Goal: Communication & Community: Answer question/provide support

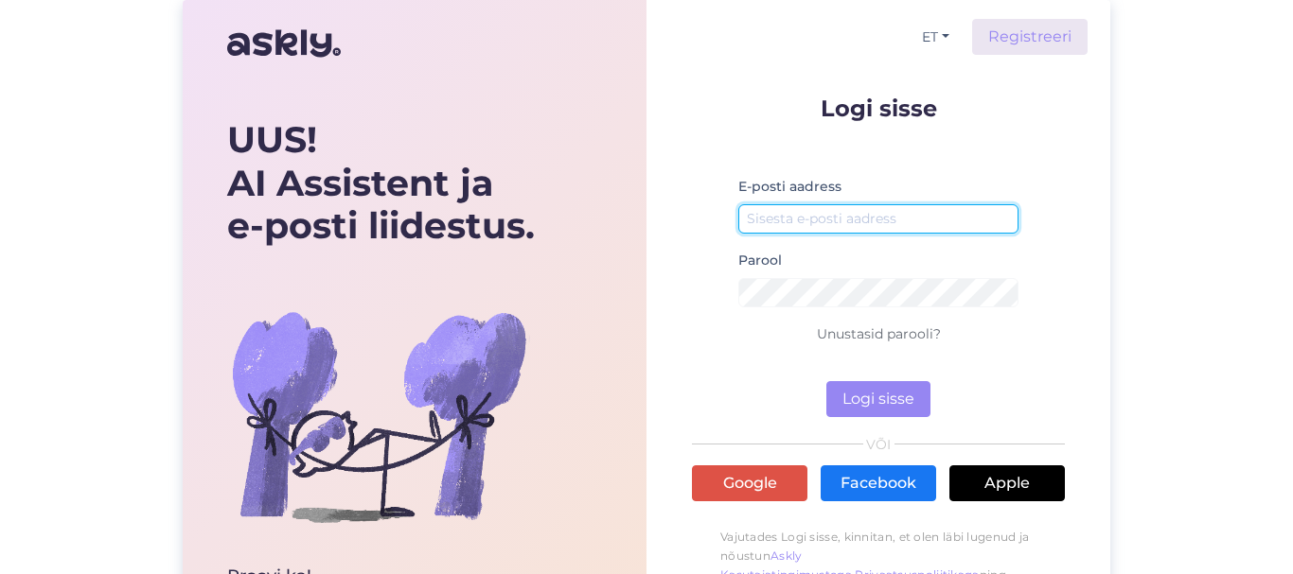
click at [844, 214] on input "email" at bounding box center [878, 218] width 280 height 29
type input "Д"
type input "[EMAIL_ADDRESS][DOMAIN_NAME]"
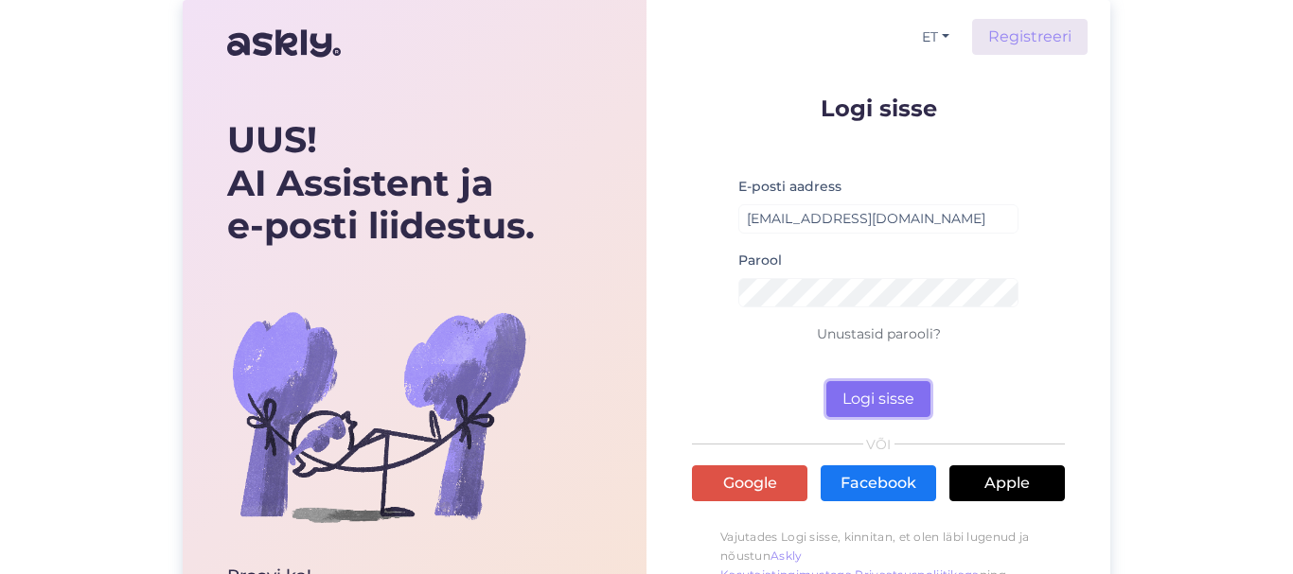
click at [862, 393] on button "Logi sisse" at bounding box center [878, 399] width 104 height 36
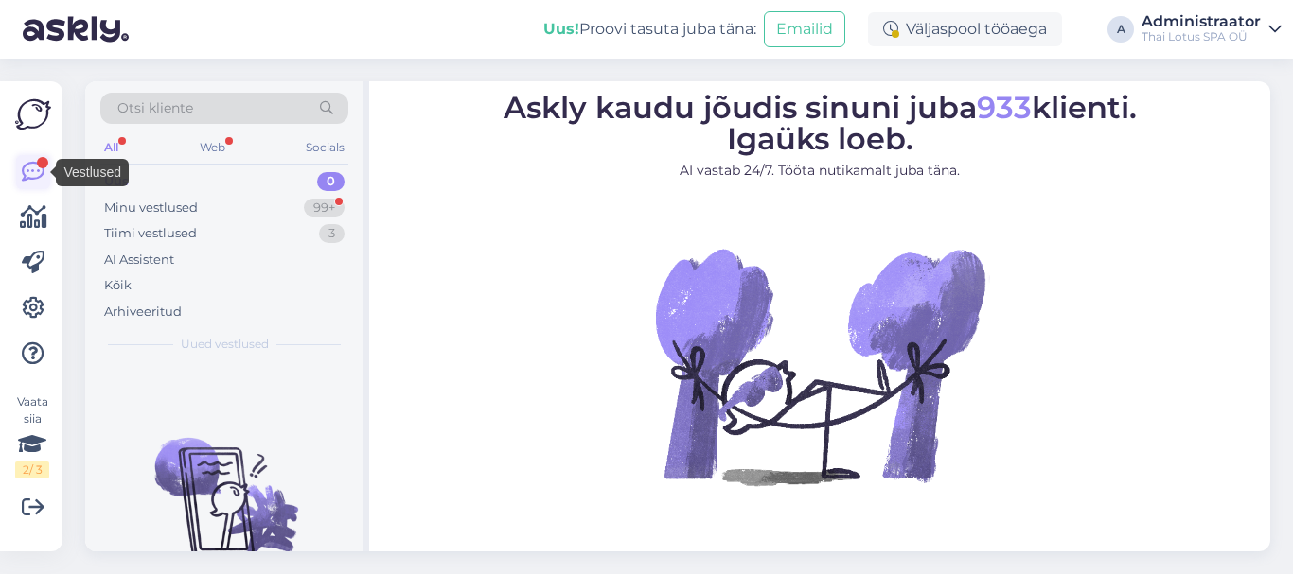
click at [33, 169] on icon at bounding box center [33, 172] width 23 height 23
click at [317, 208] on div "99+" at bounding box center [324, 208] width 41 height 19
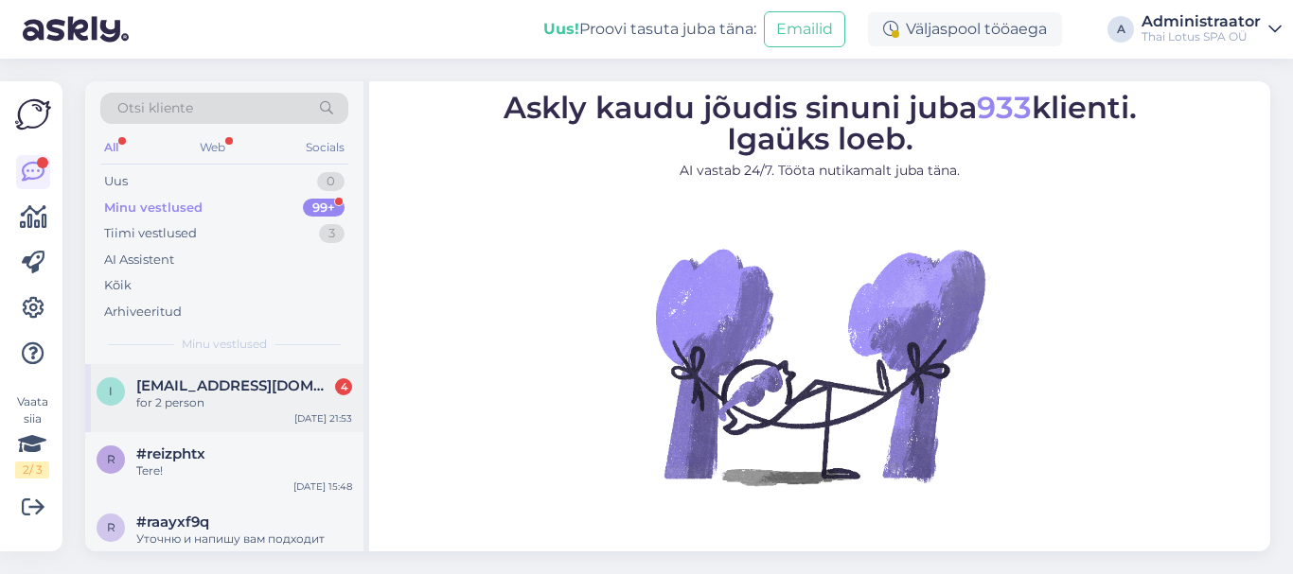
click at [214, 397] on div "for 2 person" at bounding box center [244, 403] width 216 height 17
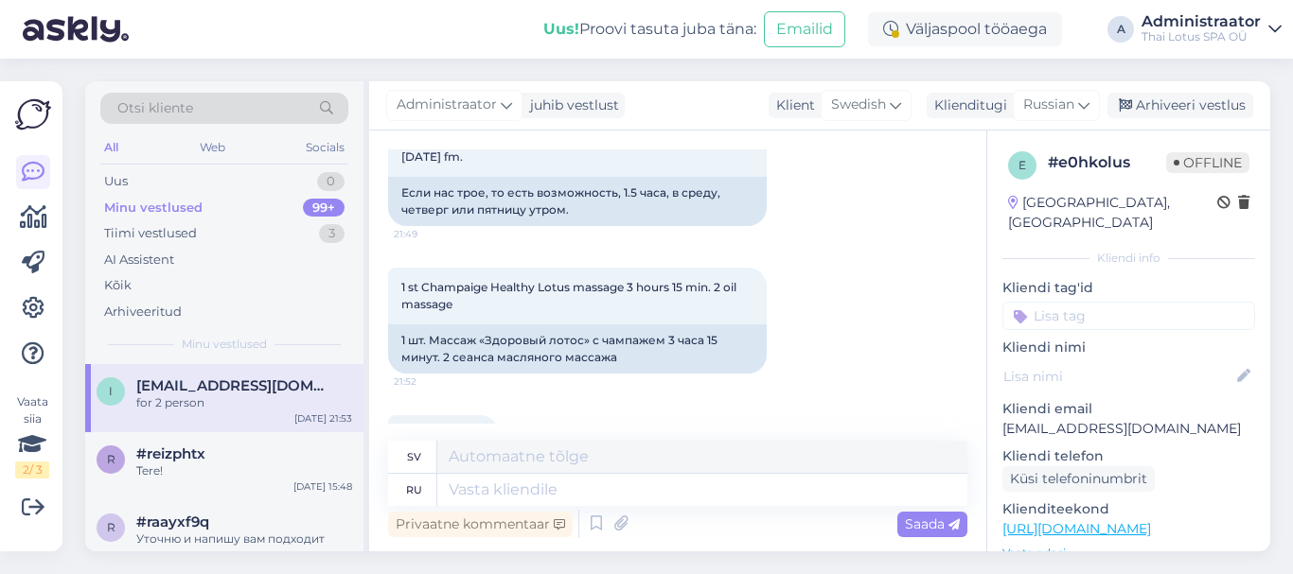
scroll to position [3859, 0]
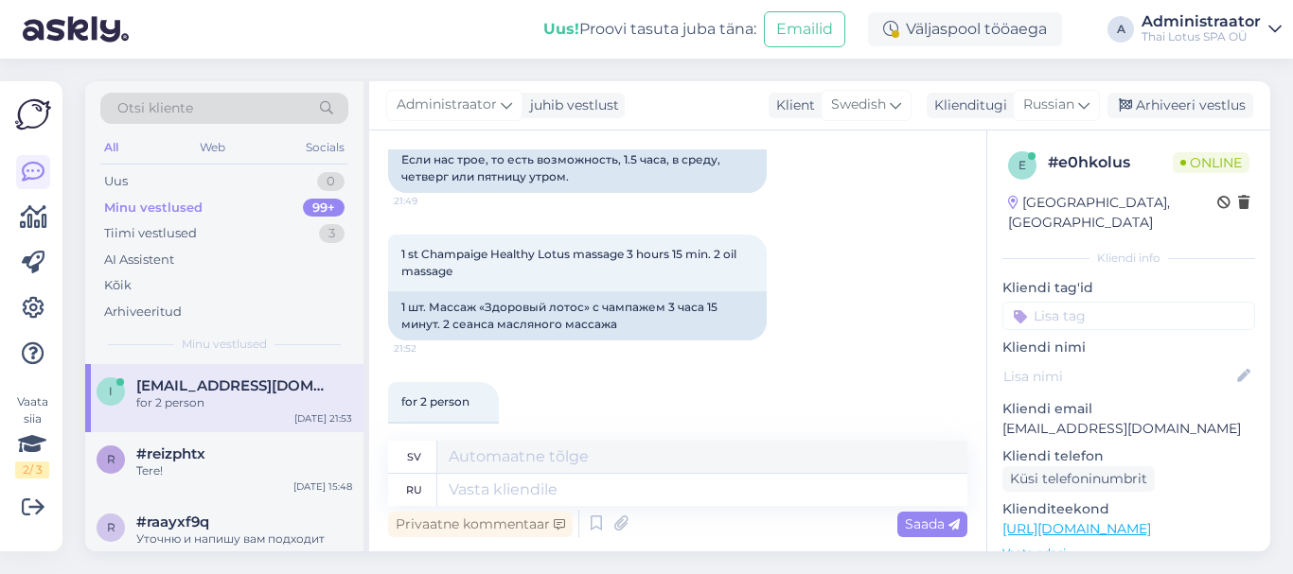
click at [178, 401] on div "for 2 person" at bounding box center [244, 403] width 216 height 17
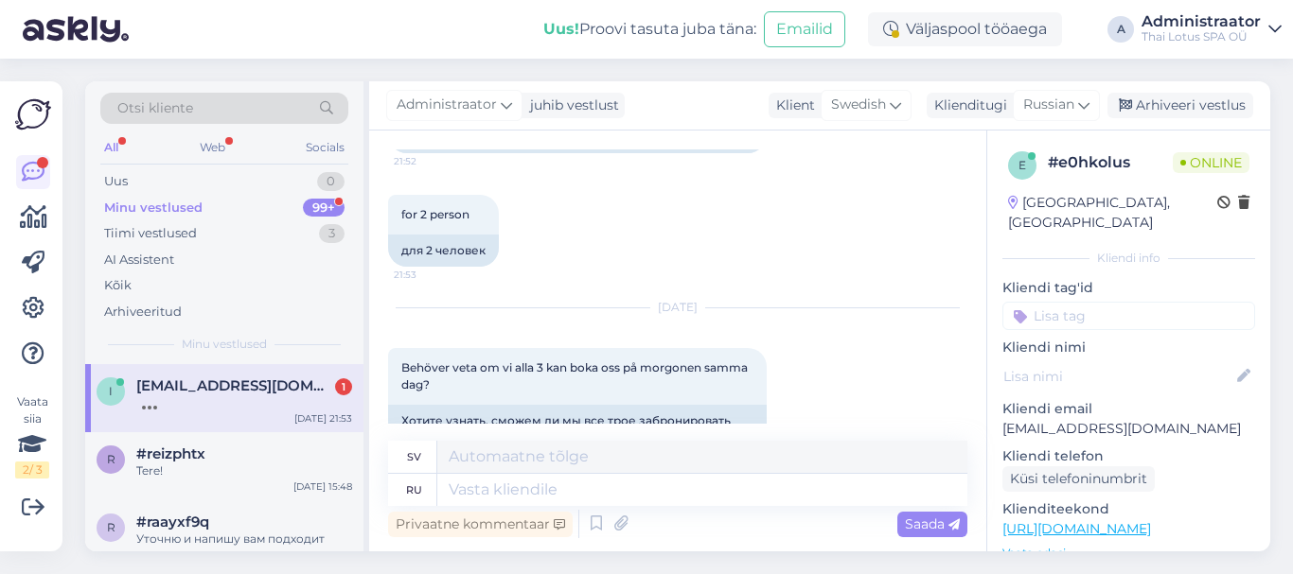
scroll to position [4228, 0]
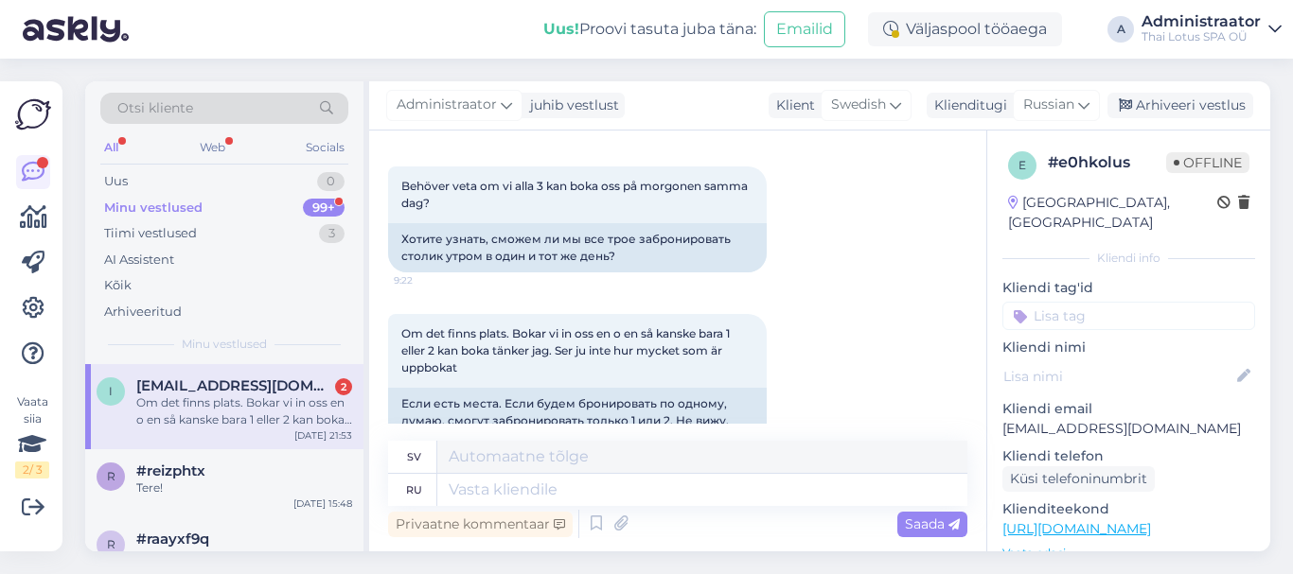
click at [229, 420] on div "Om det finns plats. Bokar vi in oss en o en så kanske bara 1 eller 2 kan boka t…" at bounding box center [244, 412] width 216 height 34
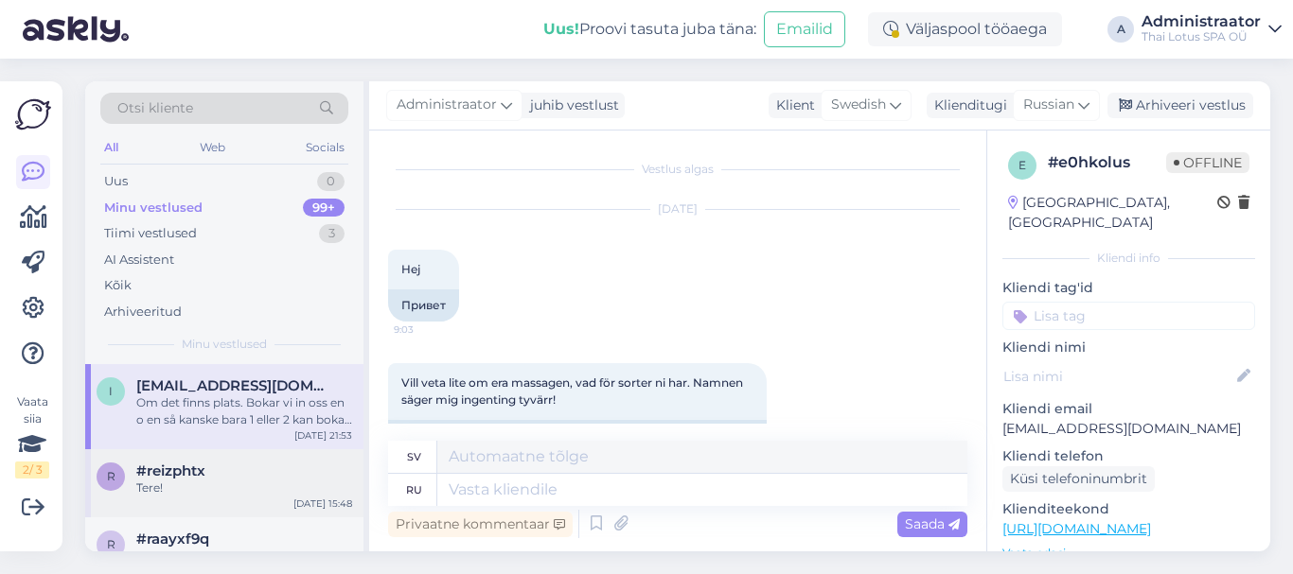
click at [146, 485] on div "Tere!" at bounding box center [244, 488] width 216 height 17
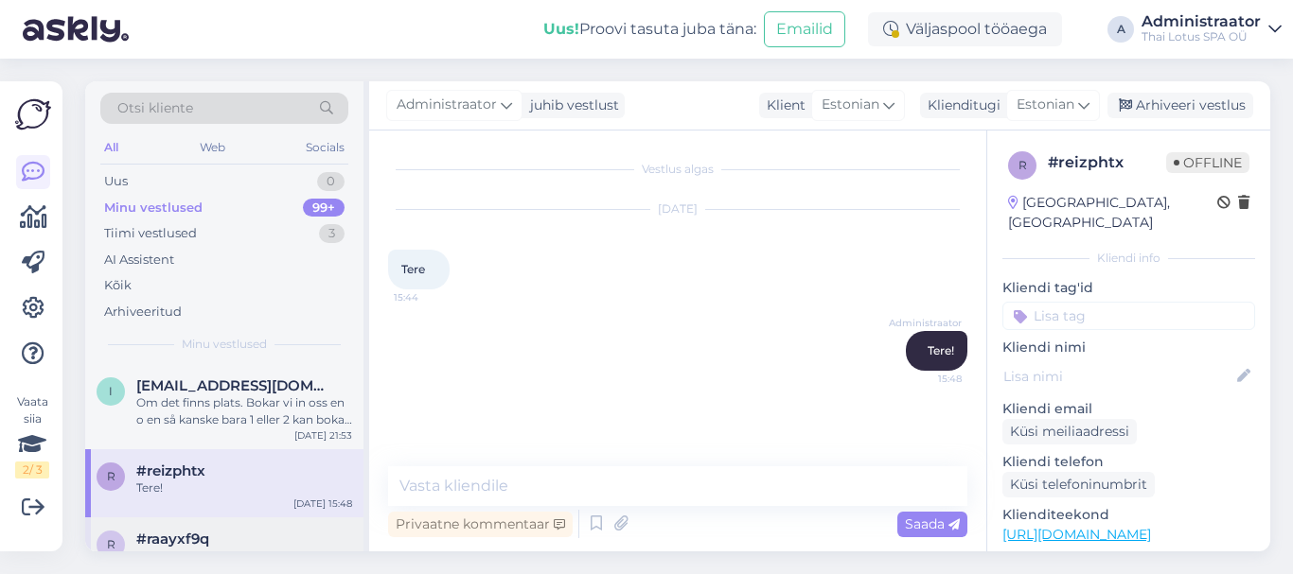
click at [186, 544] on span "#raayxf9q" at bounding box center [172, 539] width 73 height 17
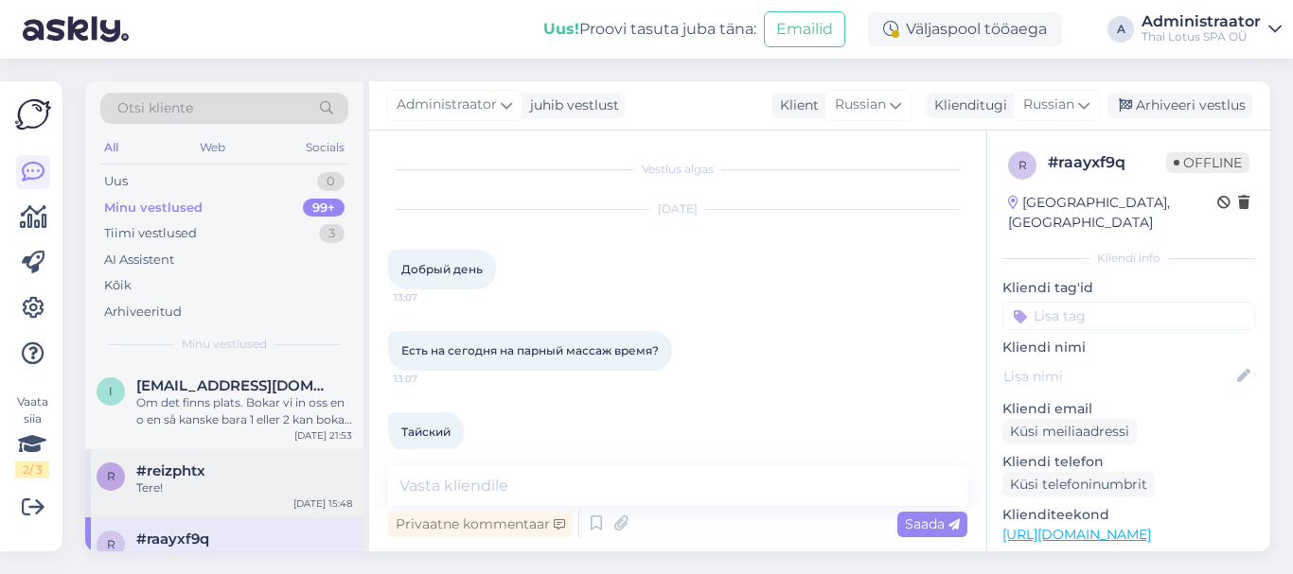
scroll to position [203, 0]
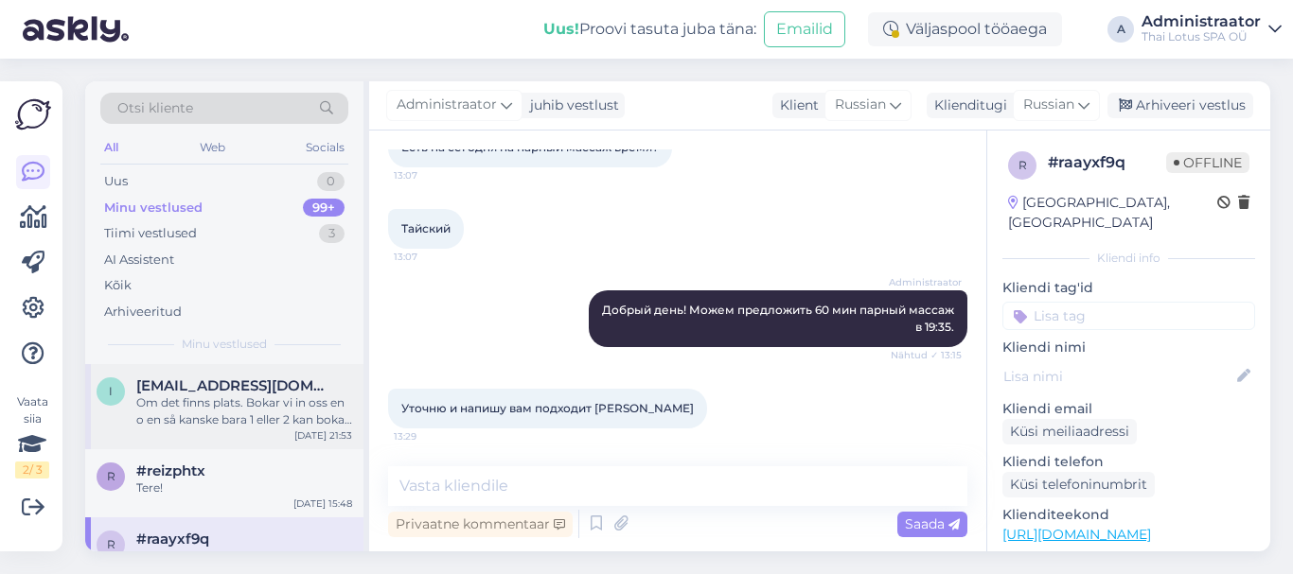
click at [206, 402] on div "Om det finns plats. Bokar vi in oss en o en så kanske bara 1 eller 2 kan boka t…" at bounding box center [244, 412] width 216 height 34
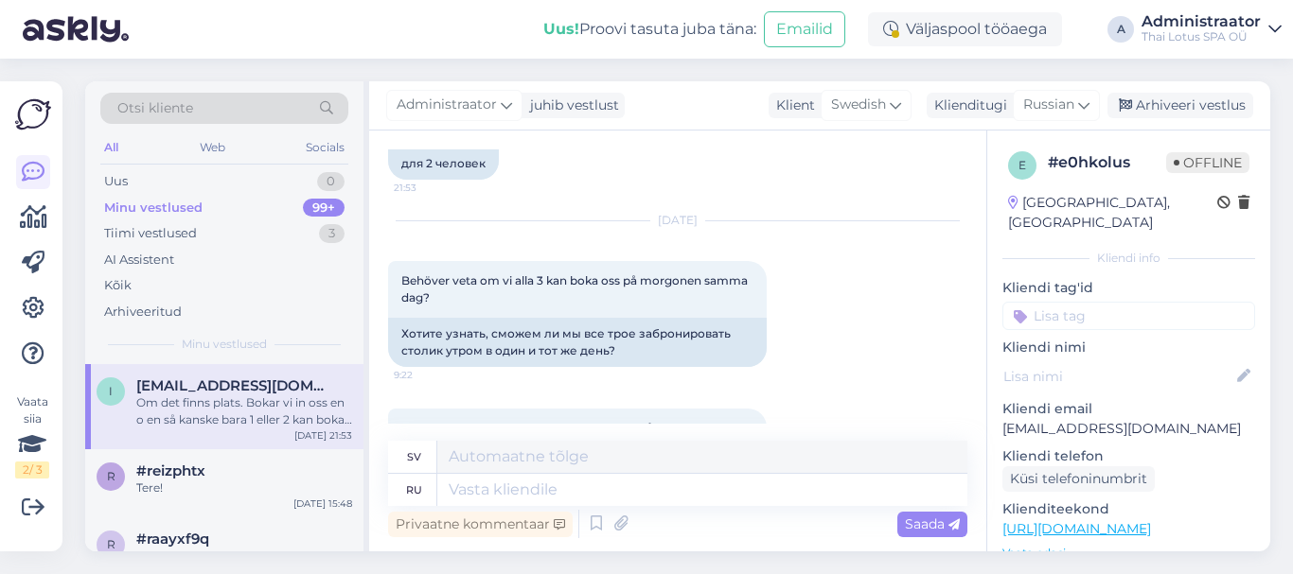
scroll to position [4228, 0]
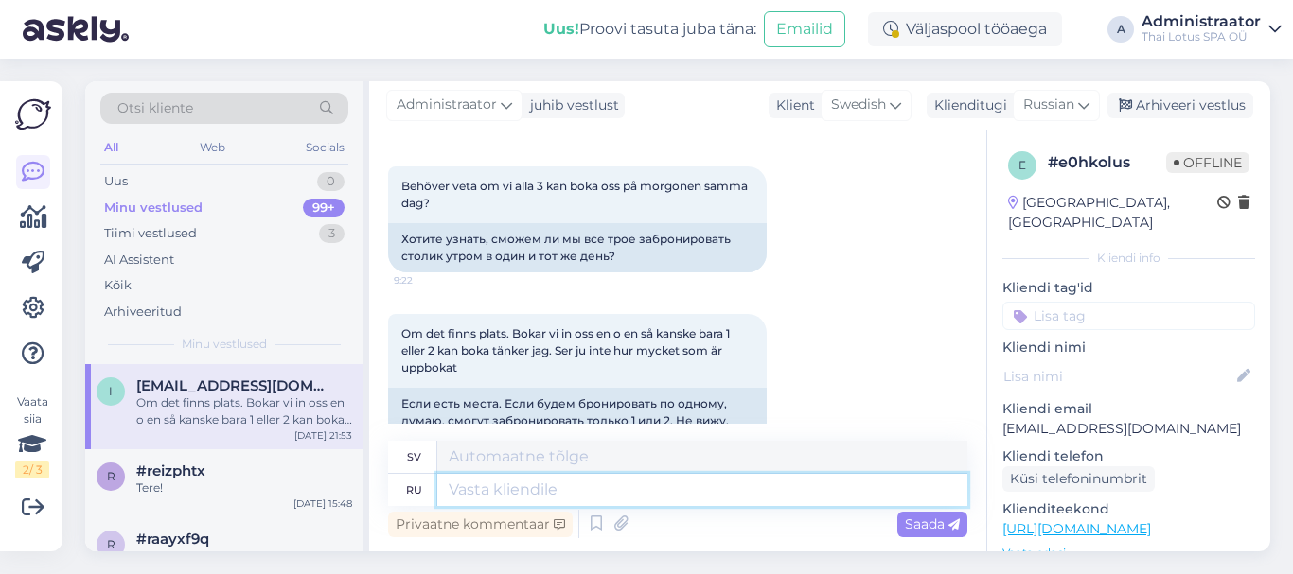
click at [521, 493] on textarea at bounding box center [702, 490] width 530 height 32
click at [1085, 104] on icon at bounding box center [1083, 105] width 11 height 21
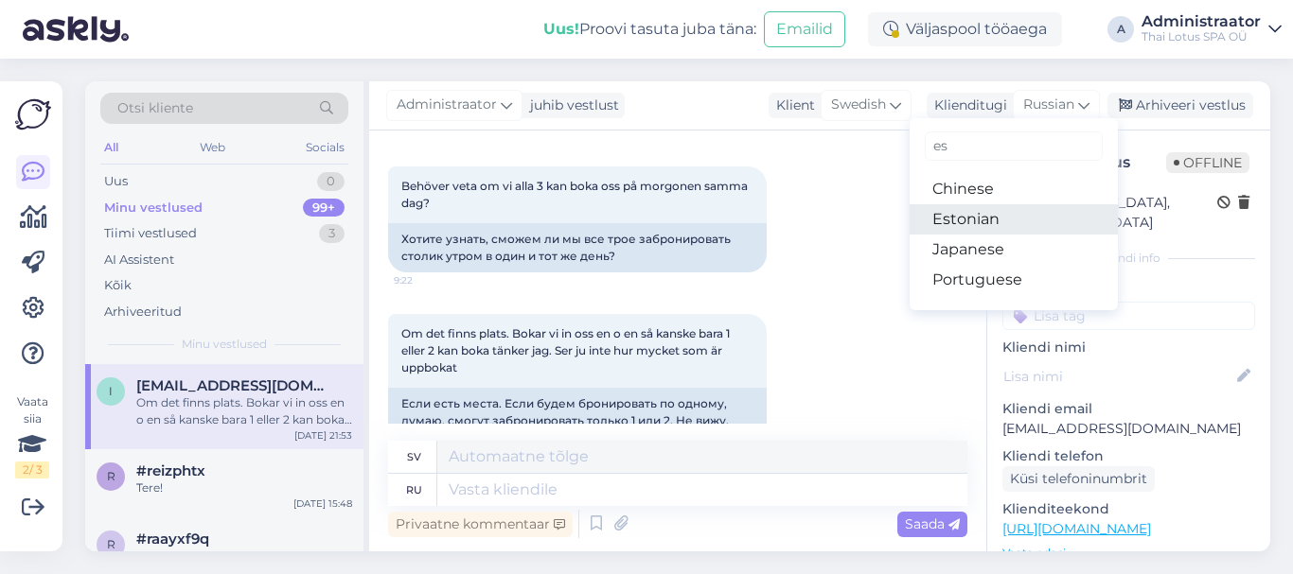
type input "es"
click at [980, 223] on link "Estonian" at bounding box center [1013, 219] width 208 height 30
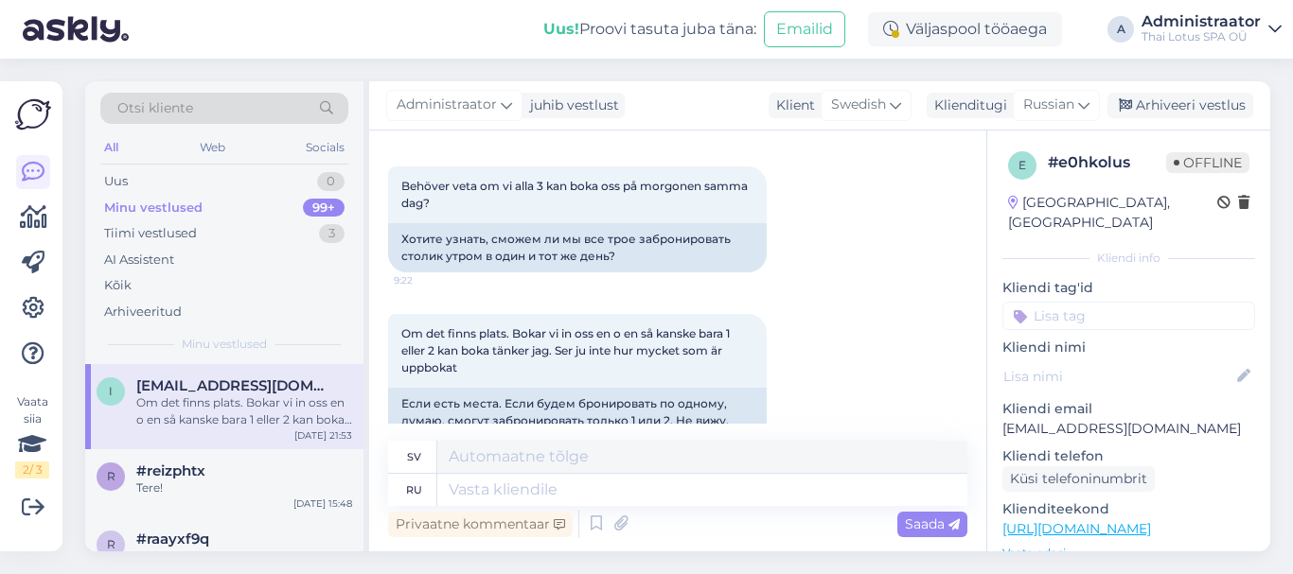
scroll to position [4177, 0]
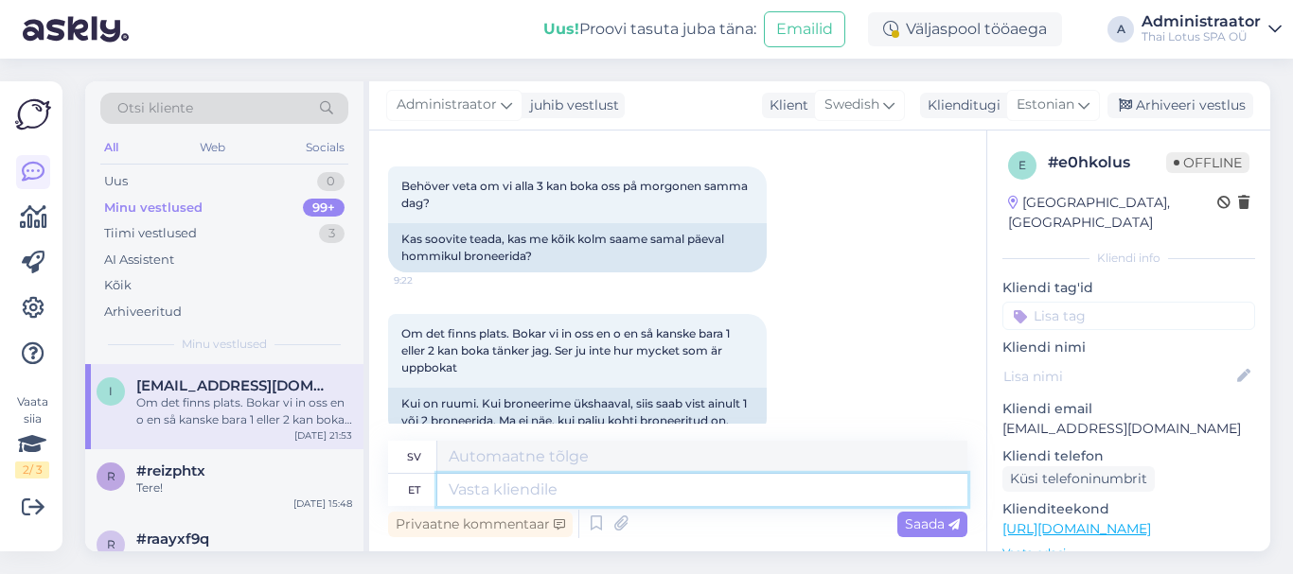
click at [546, 499] on textarea at bounding box center [702, 490] width 530 height 32
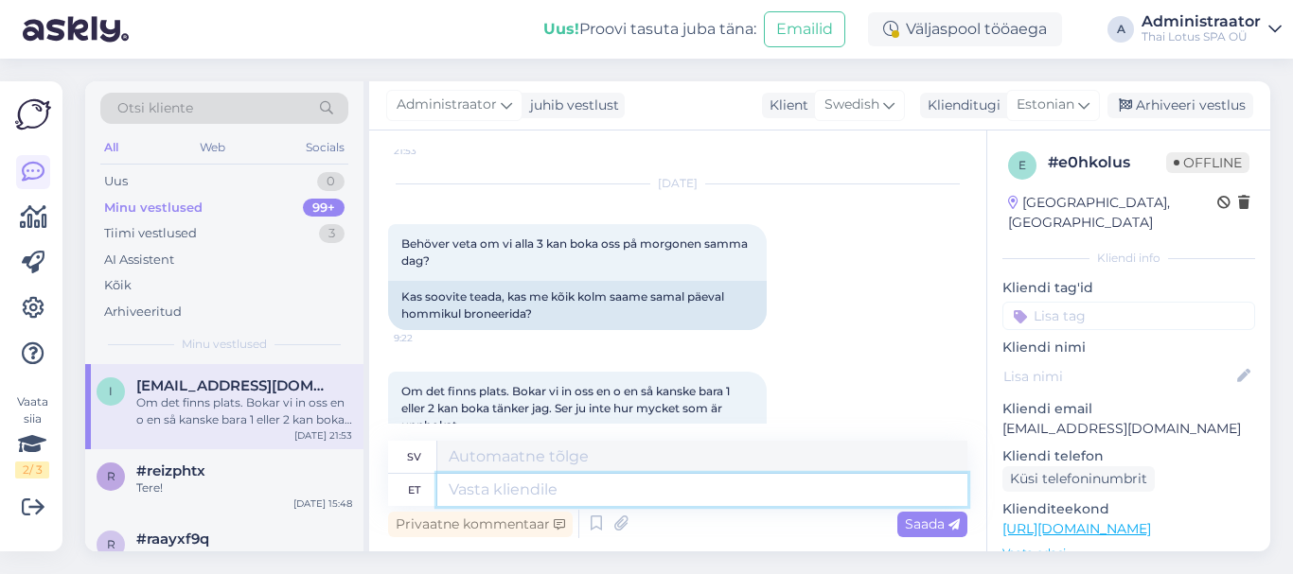
scroll to position [3988, 0]
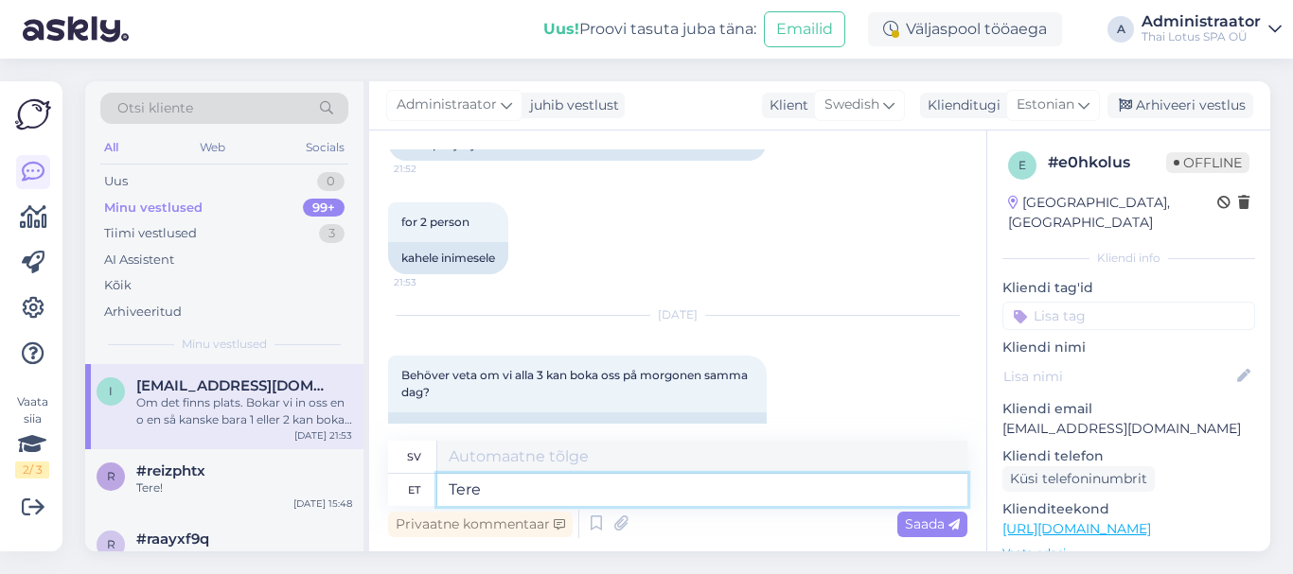
type textarea "Tere"
type textarea "Hej"
type textarea "Tere hommikust!"
type textarea "[DEMOGRAPHIC_DATA] morgon!"
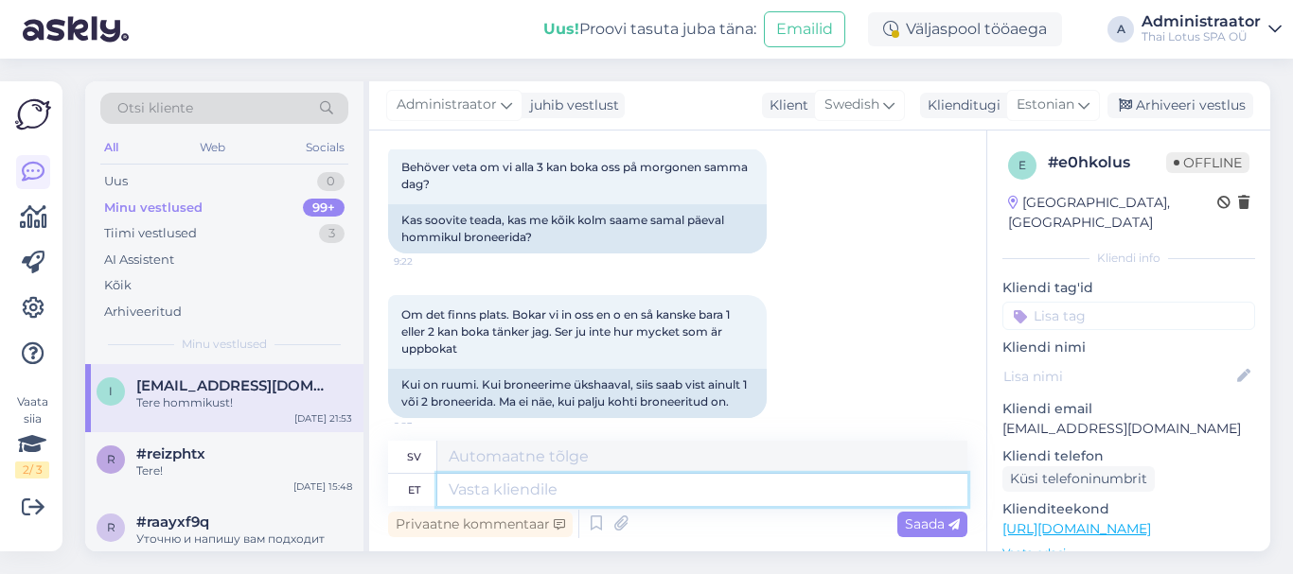
scroll to position [4291, 0]
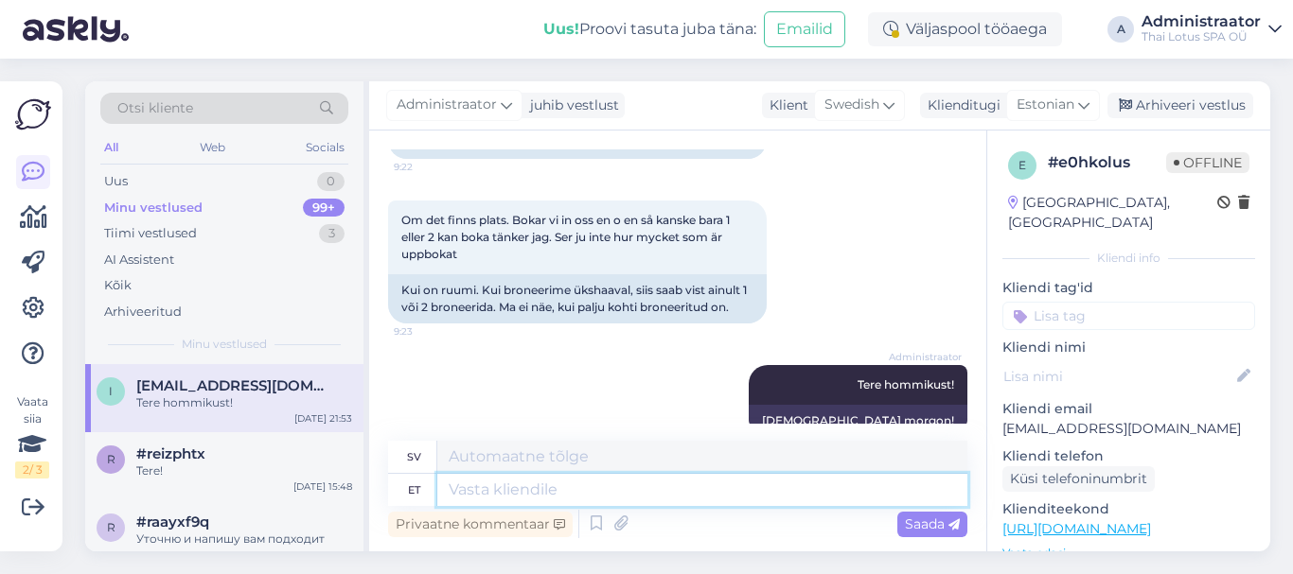
click at [580, 489] on textarea at bounding box center [702, 490] width 530 height 32
type textarea "Mis"
type textarea "Vad"
type textarea "Mis kuupäeval"
type textarea "Vilket datum?"
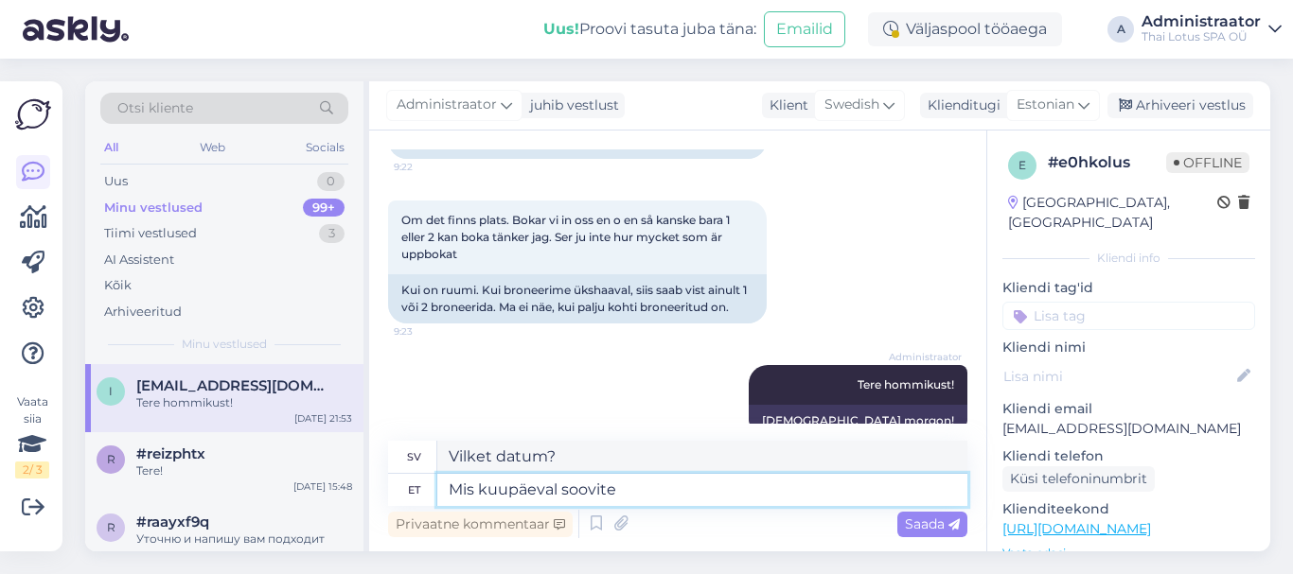
type textarea "Mis kuupäeval soovite"
type textarea "Vilket datum vill du ha?"
type textarea "Mis kuupäeval soovite kolmeke"
type textarea "Vilket datum vill du ha tre?"
type textarea "Mis kuupäeval soovite kolmekesi"
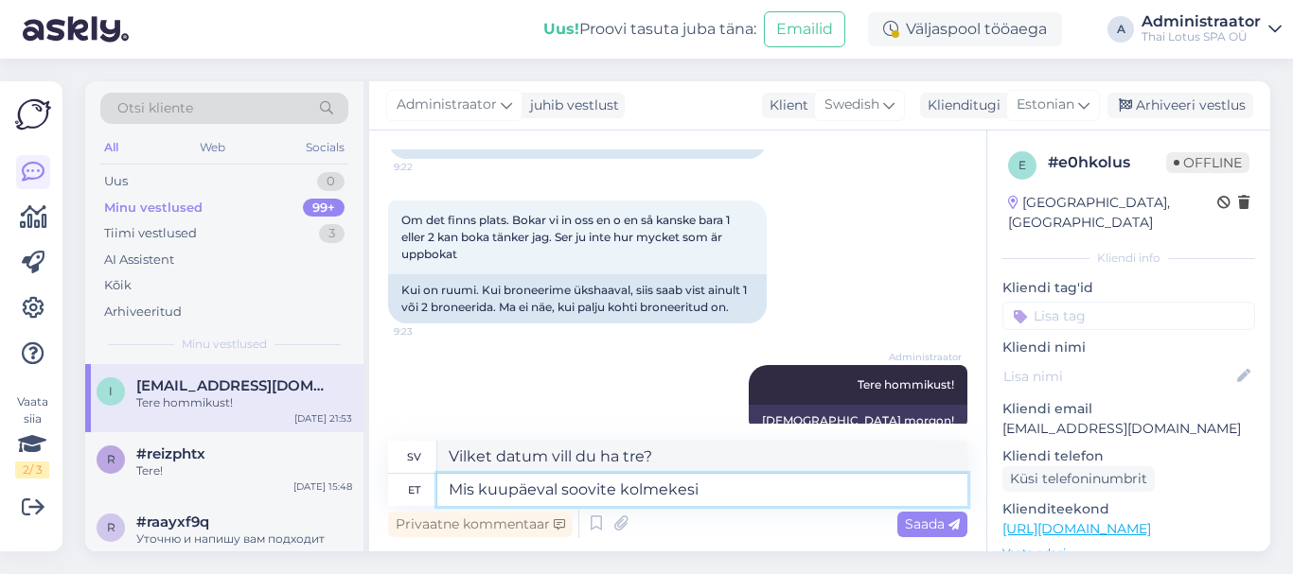
type textarea "Vilken dejt vill du ha en trekant?"
type textarea "Mis kuupäeval soovite kolmekesi tulla"
type textarea "Vilket datum skulle ni vilja komma som trekant?"
type textarea "Mis kuupäeval soovite kolmekesi tulla?"
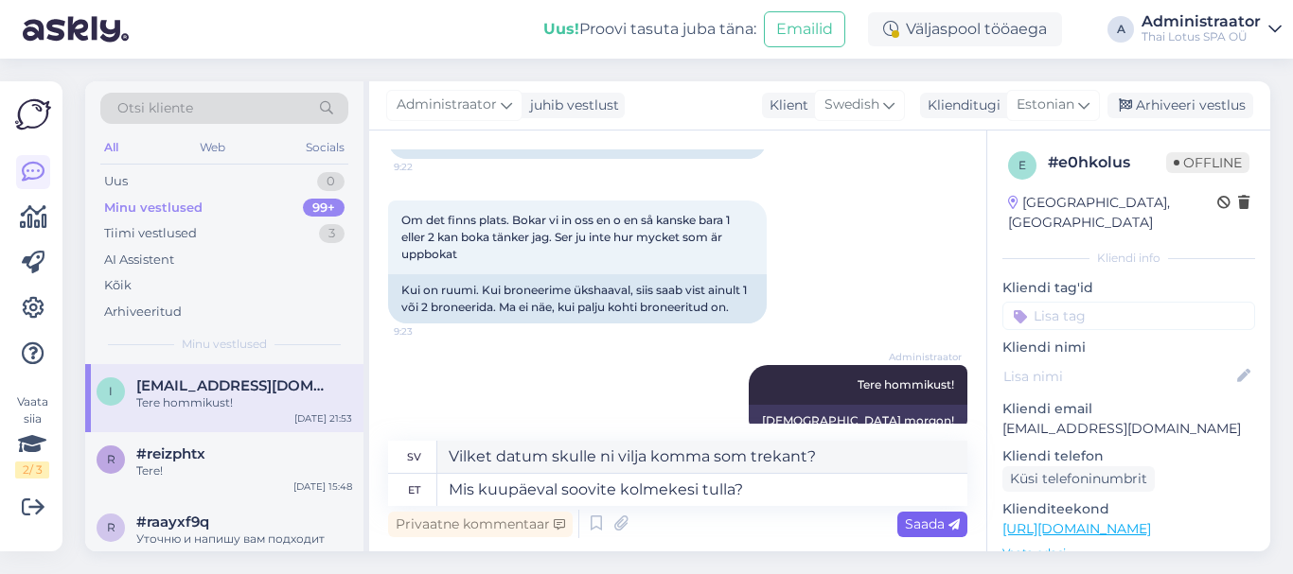
click at [915, 520] on span "Saada" at bounding box center [932, 524] width 55 height 17
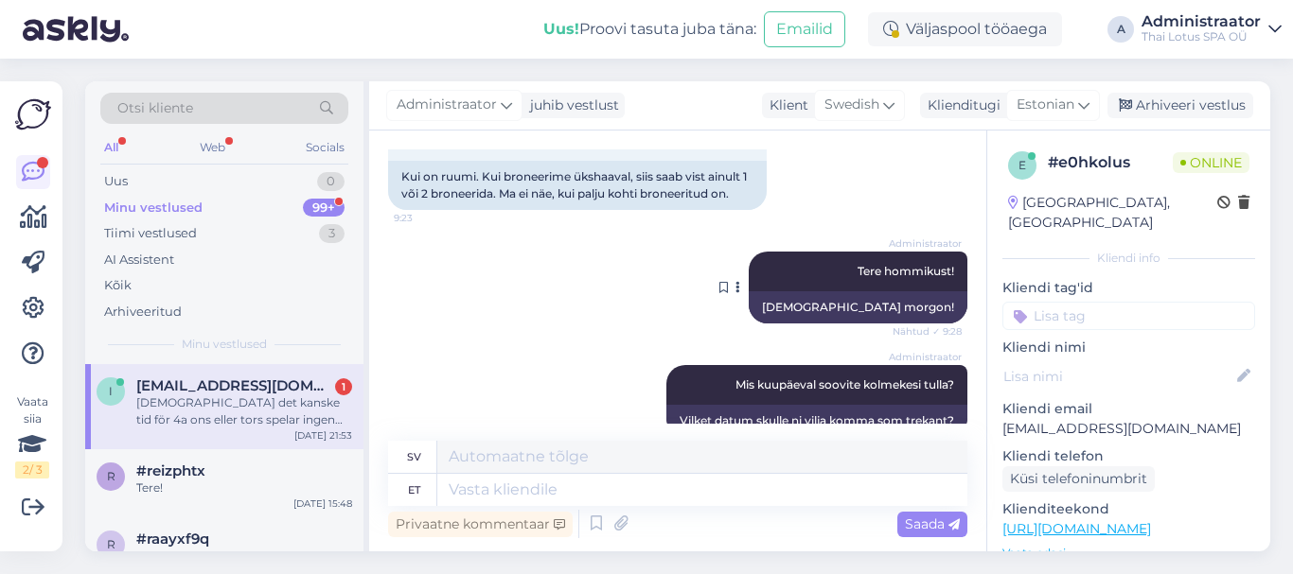
scroll to position [4552, 0]
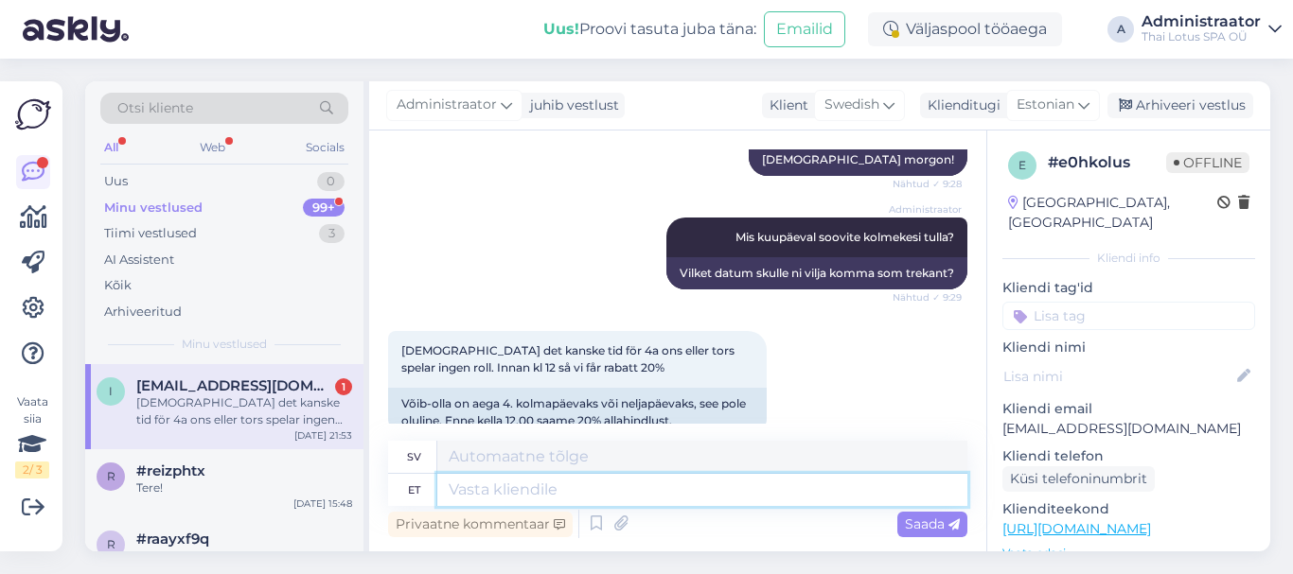
click at [529, 498] on textarea at bounding box center [702, 490] width 530 height 32
type textarea "Saa"
type textarea "Få"
type textarea "Saame"
type textarea "Vi kan"
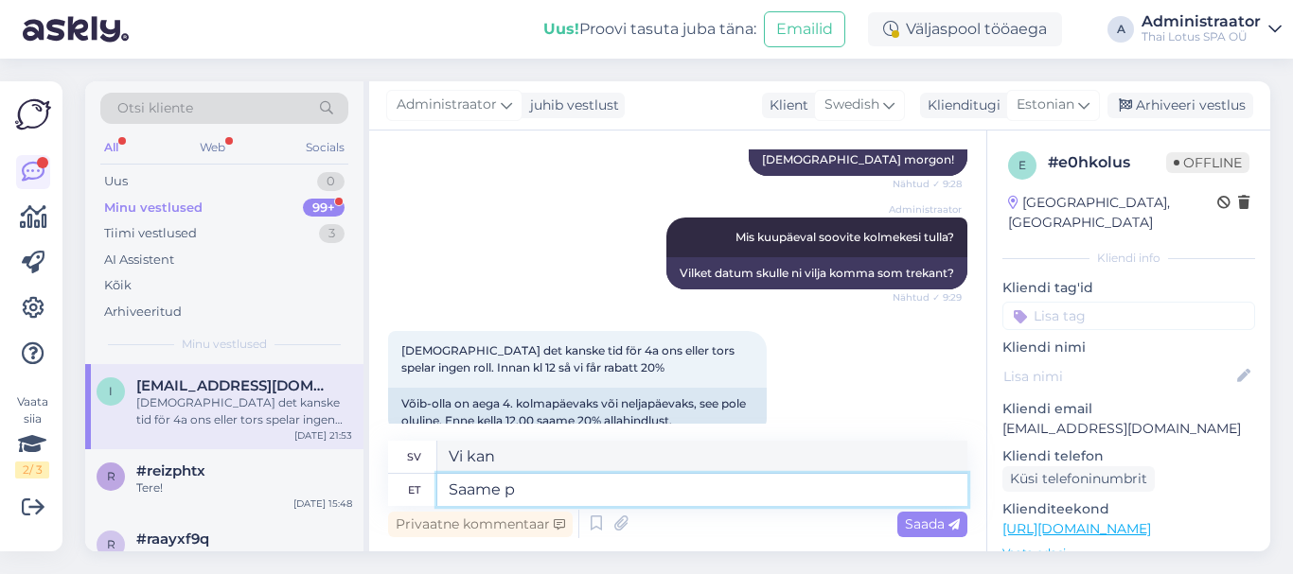
type textarea "Saame pa"
type textarea "Vi kan."
type textarea "[PERSON_NAME]"
type textarea "Vi kan erbjuda"
type textarea "Saame pakkuda kolmele"
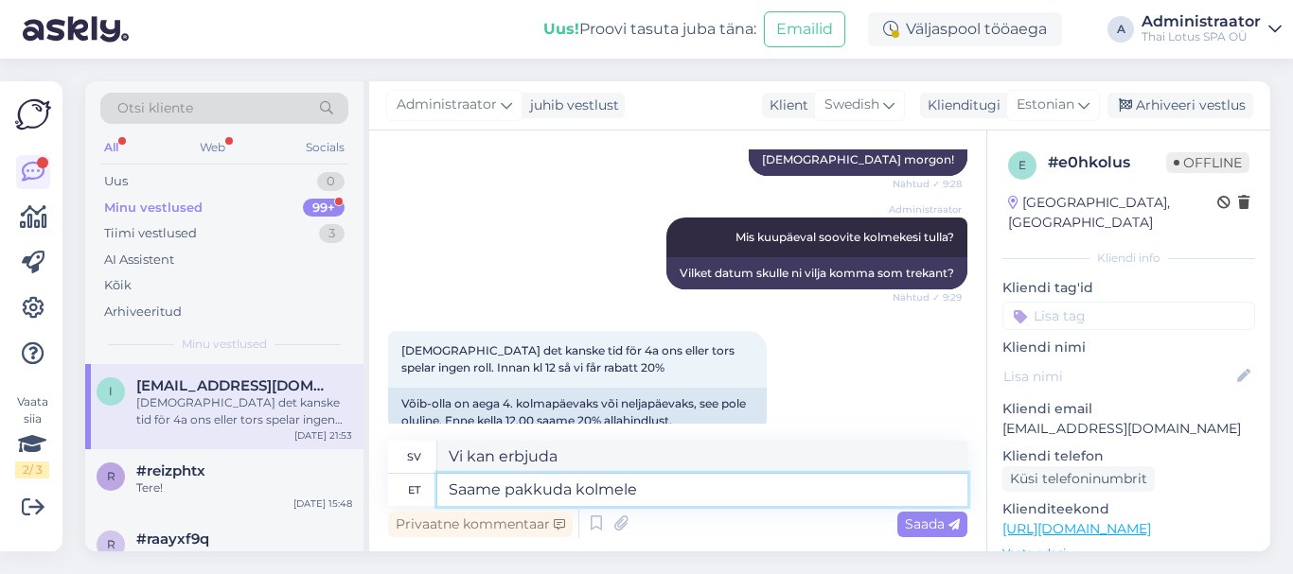
type textarea "Vi kan erbjuda tre"
type textarea "Saame pakkuda kolmele 27.08"
type textarea "Vi kan erbjuda tre den 27.08"
type textarea "Saame pakkuda kolmele 27.08 kell"
type textarea "Vi kan erbjuda tre den 27.08 kl."
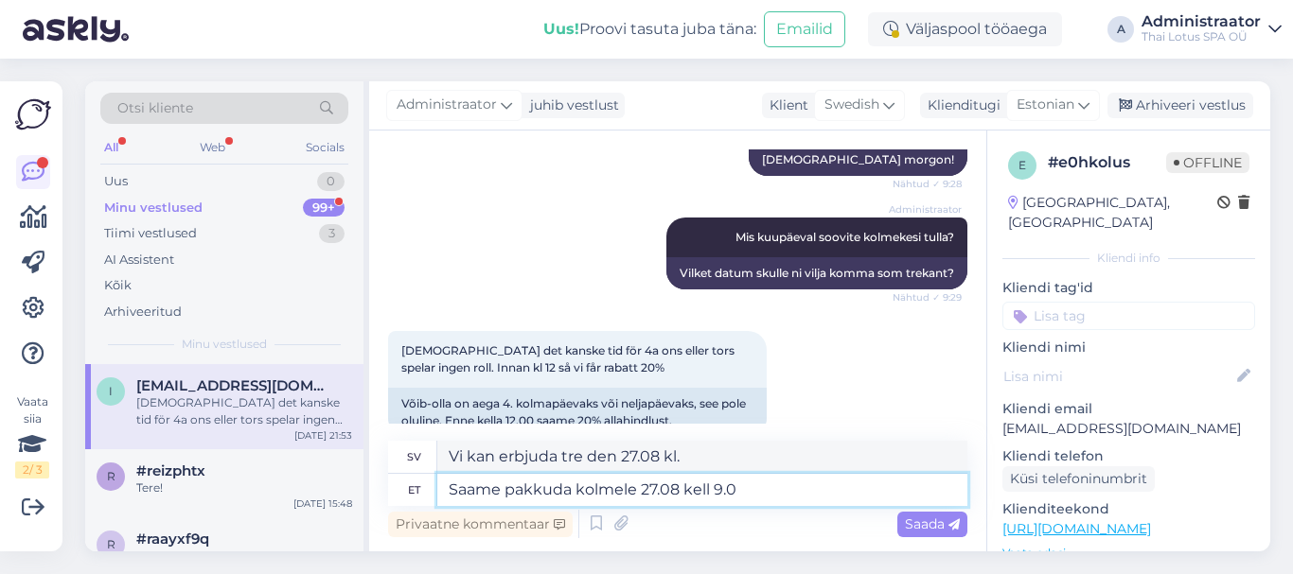
type textarea "Saame pakkuda kolmele 27.08 kell 9.00"
type textarea "Vi kan erbjuda tre den 27.08 kl. 9.00"
type textarea "Saame pakkuda kolmele 27.08 kell 9.00 1 tund"
type textarea "Vi erbjuder 1 timme för tre personer den 27.08 kl. 9.00"
type textarea "Saame pakkuda kolmele 27.08 kell 9.00 1 tund massa"
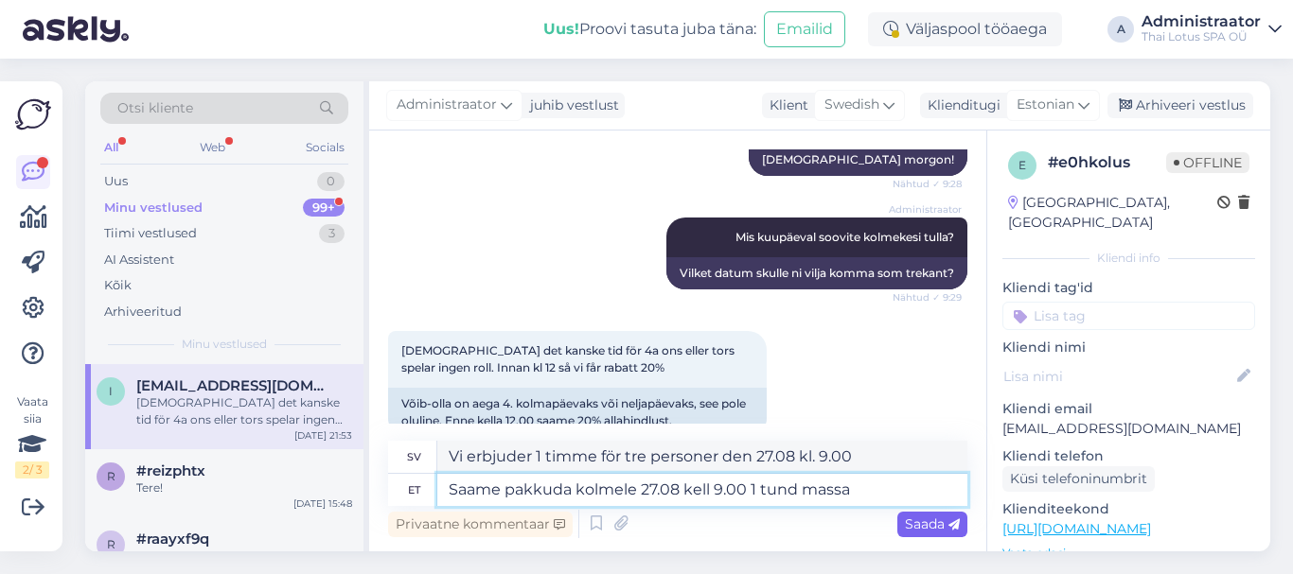
type textarea "Vi kan erbjuda tre personer en timmes massage 27.08 9.00 ."
type textarea "Saame pakkuda kolmele 27.08 kell 9.00 1 tund massaazi, 2"
type textarea "Vi kan erbjuda tre personer en timmes massage den 27.08 kl. 9.00 ."
type textarea "Saame pakkuda kolmele 27.08 kell 9.00 1 tund massaazi, 2 masaazi"
type textarea "Vi kan erbjuda 1 timmes massage för tre personer den 27.08 kl. 9.00 , 2 massage…"
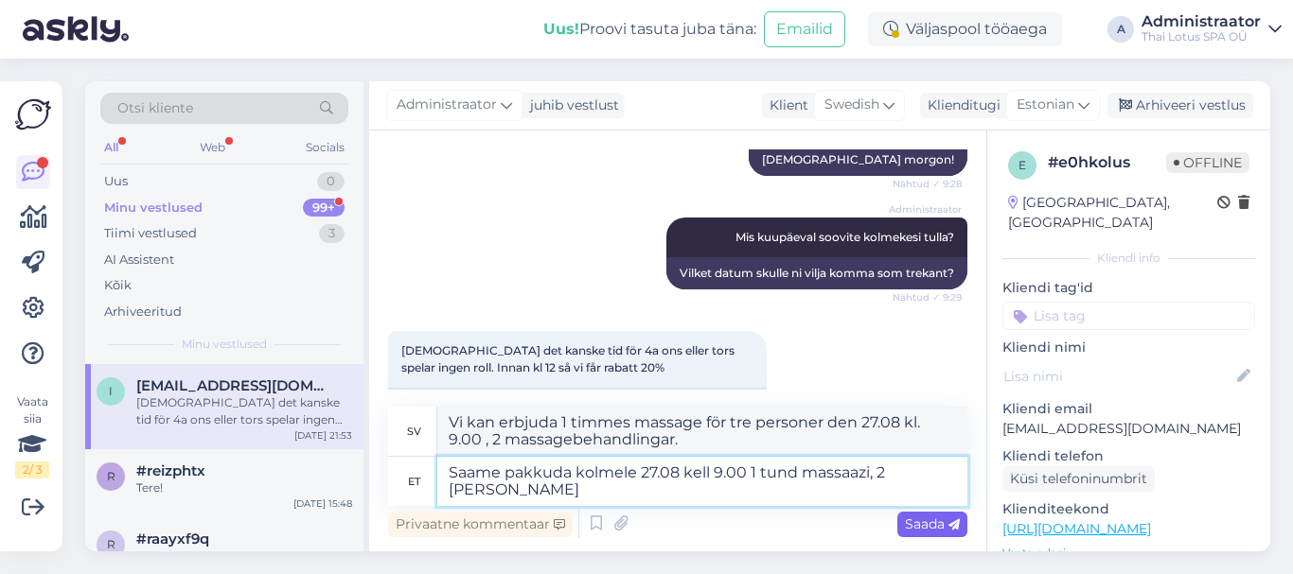
type textarea "Saame pakkuda kolmele 27.08 kell 9.00 1 tund massaazi, 2 masaazi voodi p"
type textarea "Vi kan erbjuda tre personer 1 timmes massage den 27.08 kl. 9.00 , 2 massagebädd…"
type textarea "Saame pakkuda kolmele 27.08 kell 9.00 1 tund massaazi, 2 masaazi voodi peal j"
type textarea "Vi kan erbjuda 1 timmes massage för tre personer den 27.08 kl. 9.00 , 2 massage…"
type textarea "Saame pakkuda kolmele 27.08 kell 9.00 1 tund massaazi, 2 masaazi voodi peal ja"
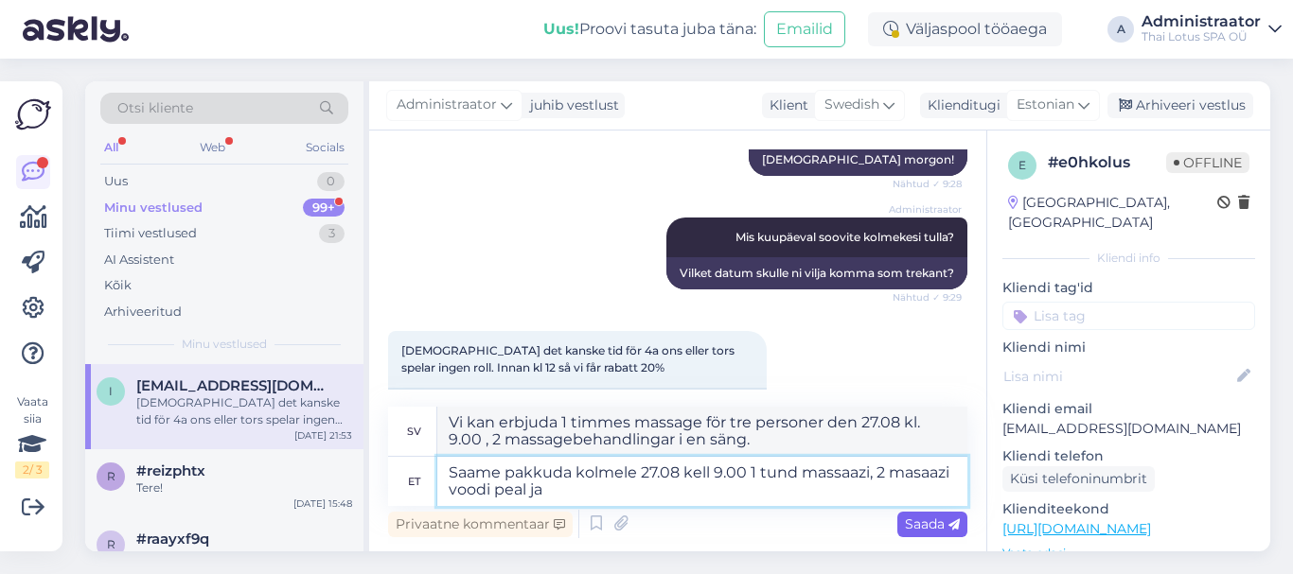
type textarea "Vi kan erbjuda 1 timmes massage för tre personer den 27.08 kl. 9.00 , 2 massage…"
type textarea "Saame pakkuda kolmele 27.08 kell 9.00 1 tund massaazi, 2 masaazi voodi peal ja …"
type textarea "Vi kan erbjuda 1 timmes massage för tre personer den 27.08 kl. 9.00 , 2 massage…"
type textarea "Saame pakkuda kolmele 27.08 kell 9.00 1 tund massaazi, 2 masaazi voodi peal ja …"
type textarea "Vi kan erbjuda 1 timmes massage för tre personer den 27.08 kl. 9.00 , 2 massage…"
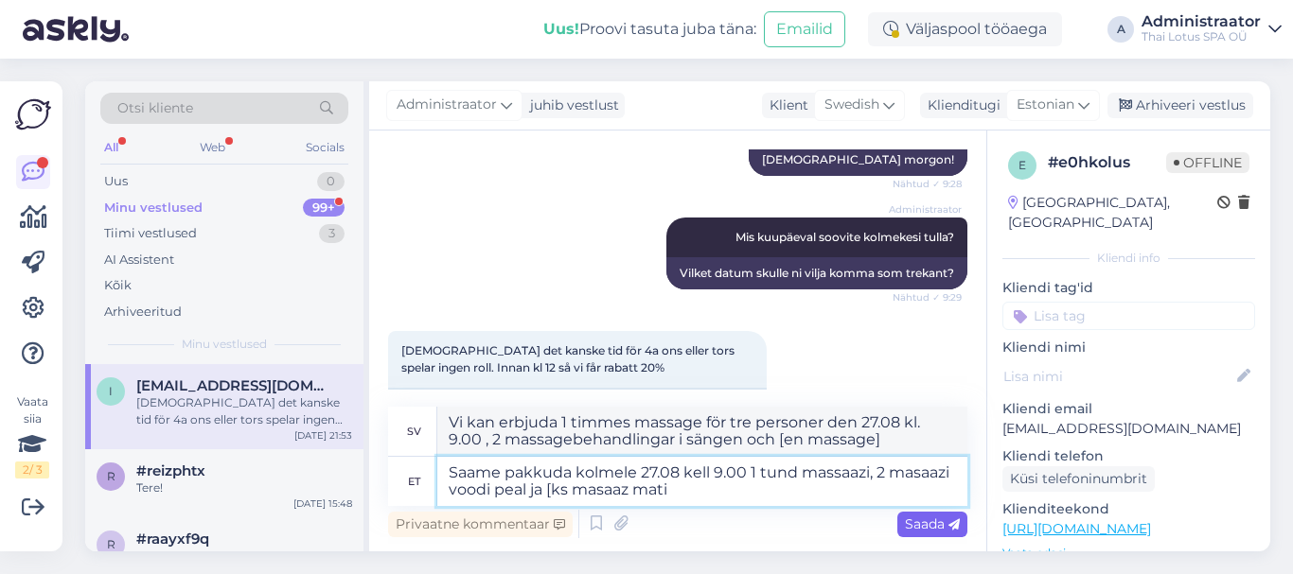
type textarea "Saame pakkuda kolmele 27.08 kell 9.00 1 tund massaazi, 2 masaazi voodi peal ja …"
type textarea "Vi erbjuder 1 timmes massage för tre personer den 27.08 kl. 9.00 , 2 massagebeh…"
click at [553, 486] on textarea "Saame pakkuda kolmele 27.08 kell 9.00 1 tund massaazi, 2 masaazi voodi peal ja …" at bounding box center [702, 481] width 530 height 49
type textarea "Saame pakkuda kolmele 27.08 kell 9.00 1 tund massaazi, 2 masaazi voodi peal ja …"
type textarea "Vi kan erbjuda 1 timmes massage för tre personer den 27.08 kl. 9.00 , 2 massage…"
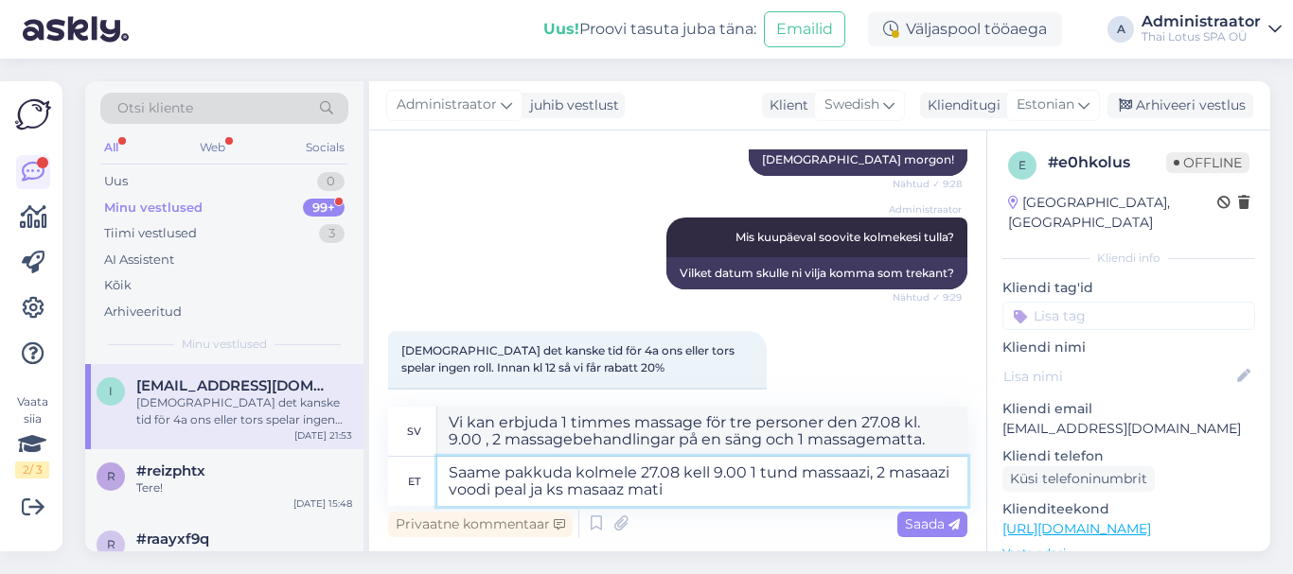
type textarea "Saame pakkuda kolmele 27.08 kell 9.00 1 tund massaazi, 2 masaazi voodi peal ja …"
type textarea "Vi kan erbjuda tre personer en timmes massage den 27.08 kl. 9.00 , 2 massagebeh…"
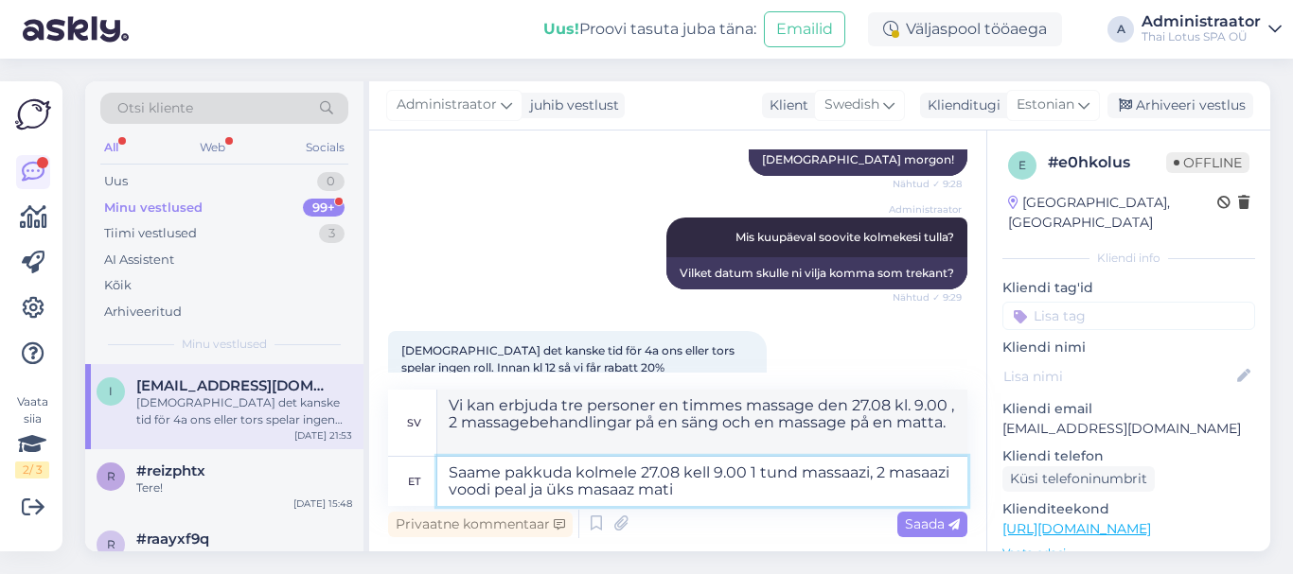
click at [679, 491] on textarea "Saame pakkuda kolmele 27.08 kell 9.00 1 tund massaazi, 2 masaazi voodi peal ja …" at bounding box center [702, 481] width 530 height 49
click at [747, 476] on textarea "Saame pakkuda kolmele 27.08 kell 9.00 1 tund massaazi, 2 masaazi voodi peal ja …" at bounding box center [702, 481] width 530 height 49
type textarea "Saame pakkuda kolmele 27.08 kell 9.00, 1 tund massaazi, 2 masaazi voodi peal ja…"
type textarea "Vi kan erbjuda 1 timmes massage för tre personer den 27.08 kl. 9.00, , 2 massag…"
click at [891, 475] on textarea "Saame pakkuda kolmele 27.08 kell 9.00, 1 tund massaazi, 2 masaazi voodi peal ja…" at bounding box center [702, 481] width 530 height 49
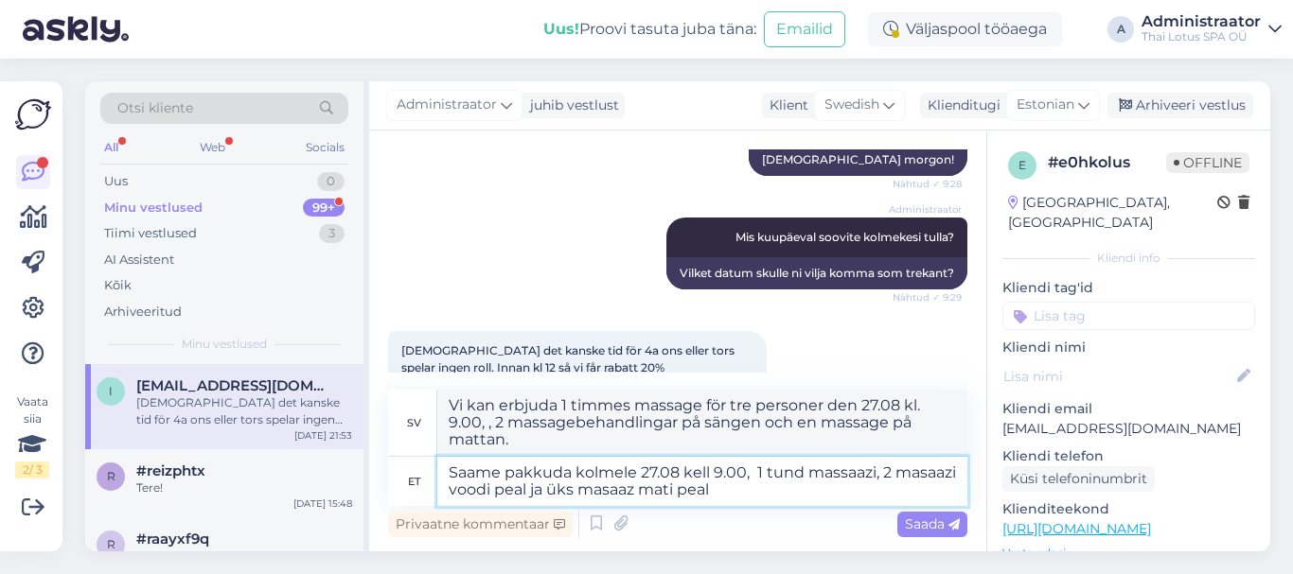
type textarea "Saame pakkuda kolmele 27.08 kell 9.00, 1 tund massaazi, masaazi voodi peal ja ü…"
type textarea "Vi kan erbjuda tre personer 1 timmes massage den 27.08 kl. 9.00, en på en säng …"
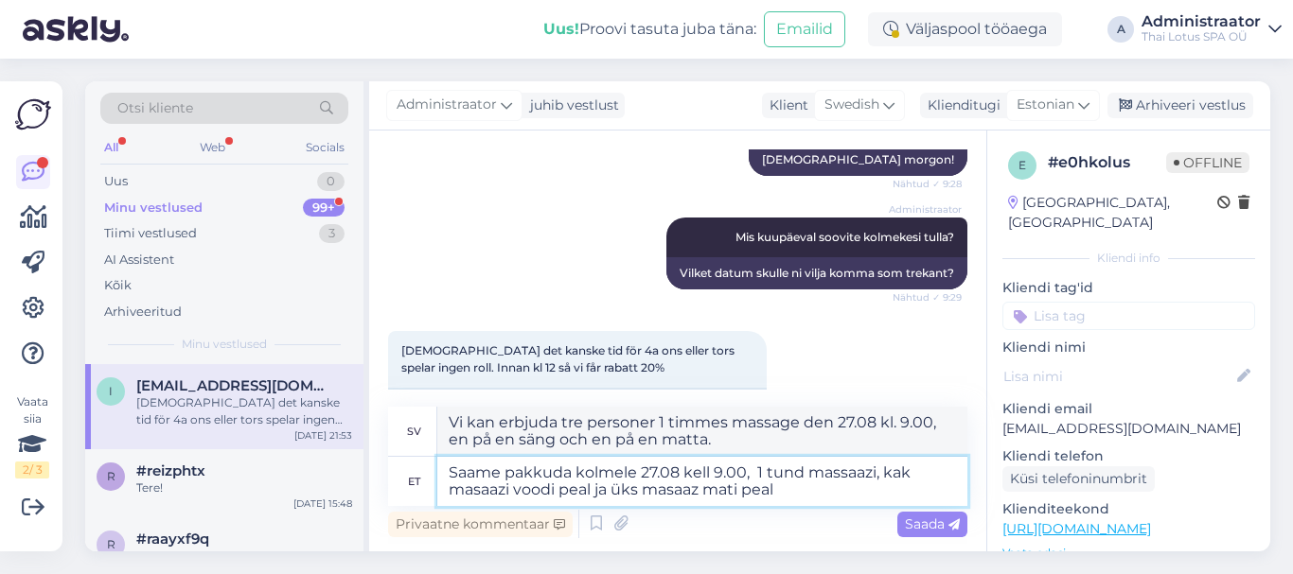
type textarea "Saame pakkuda kolmele 27.08 kell 9.00, 1 tund massaazi, kaks masaazi voodi peal…"
type textarea "Vi kan erbjuda tre personer en timmes massage 27.08 kl. 9.00, , två massagebeha…"
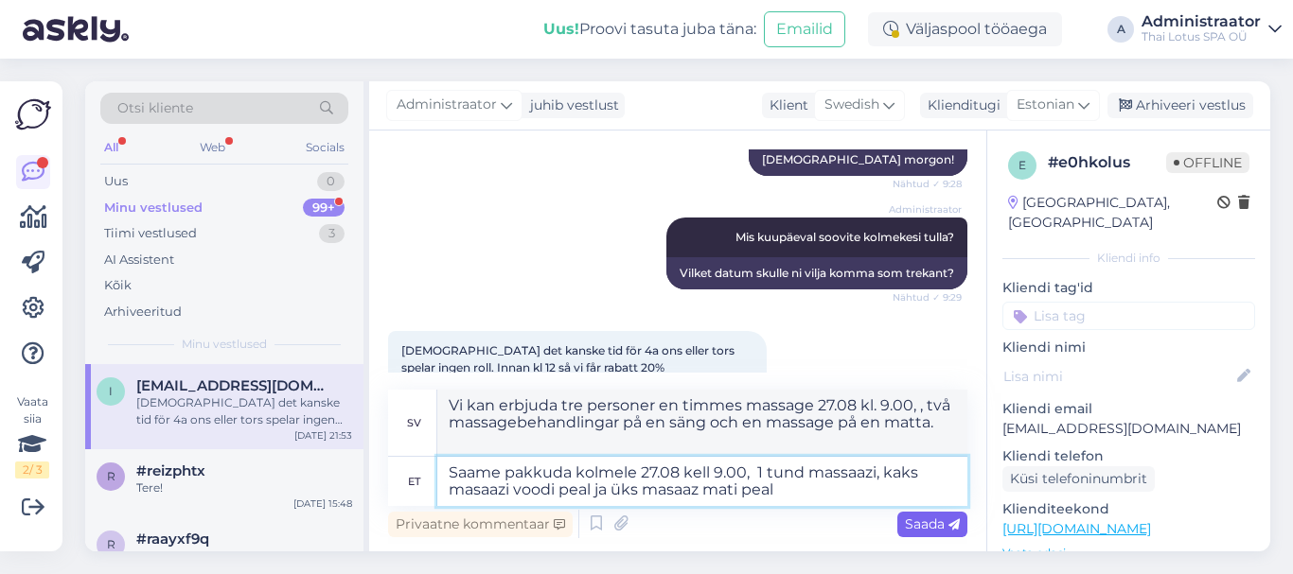
type textarea "Saame pakkuda kolmele 27.08 kell 9.00, 1 tund massaazi, kaks masaazi voodi peal…"
click at [940, 527] on span "Saada" at bounding box center [932, 524] width 55 height 17
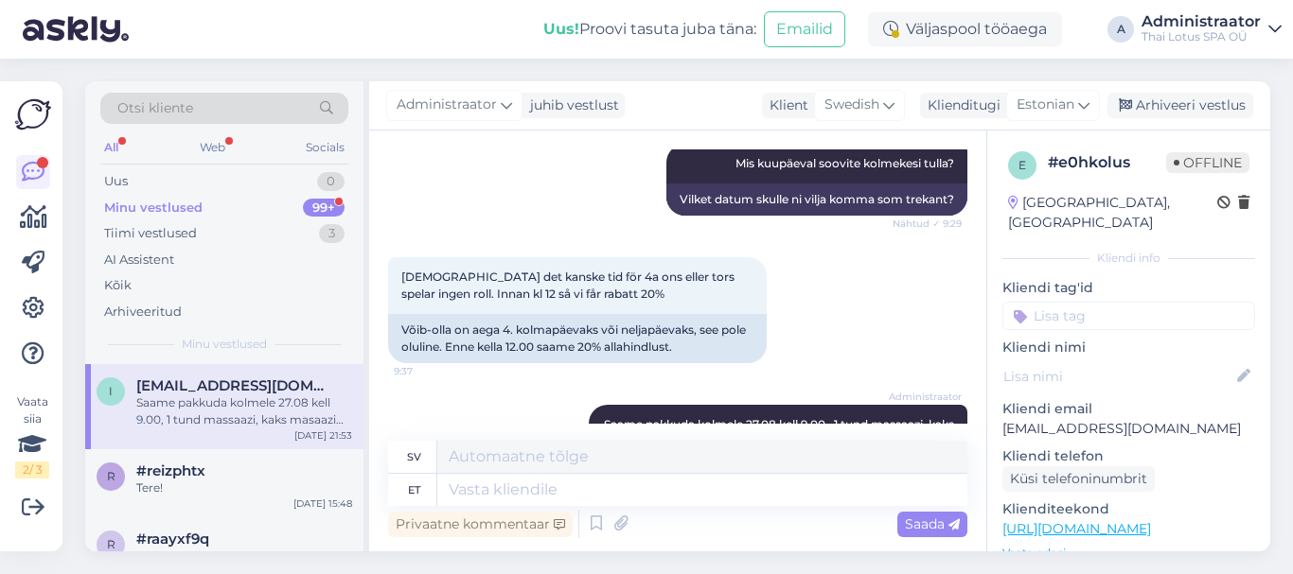
scroll to position [4716, 0]
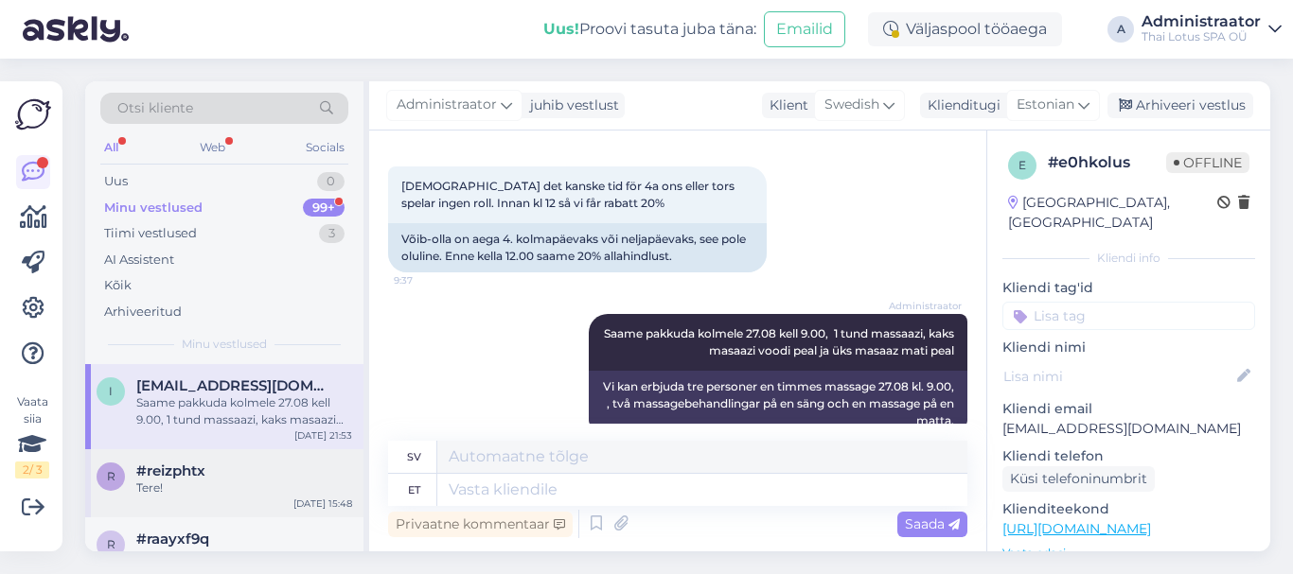
click at [209, 485] on div "Tere!" at bounding box center [244, 488] width 216 height 17
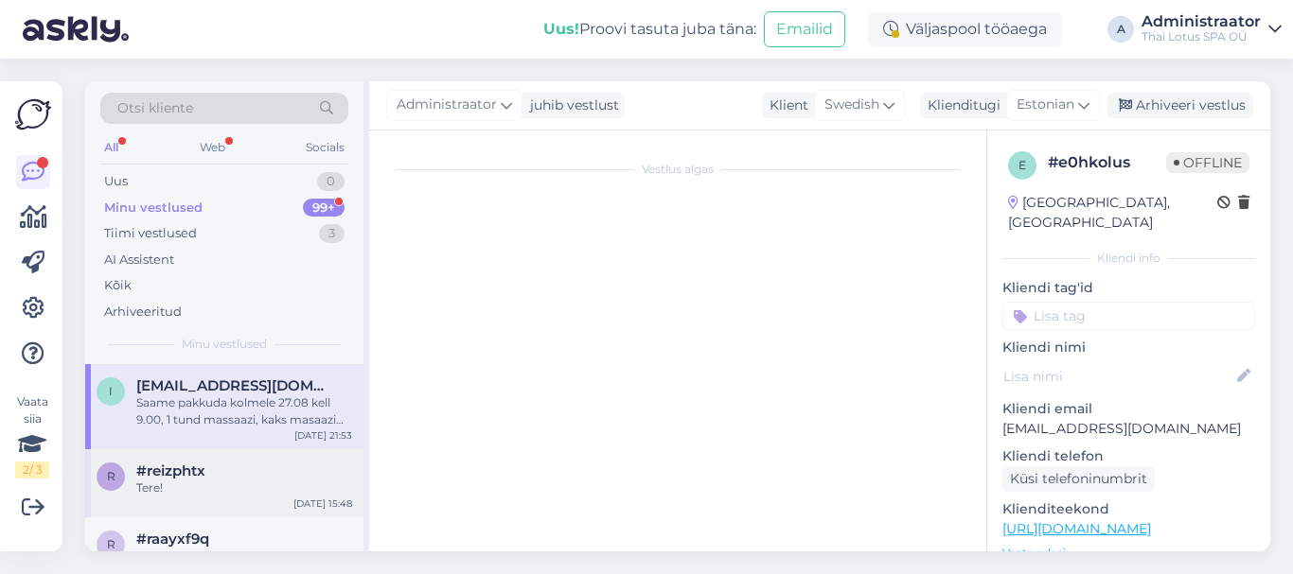
scroll to position [0, 0]
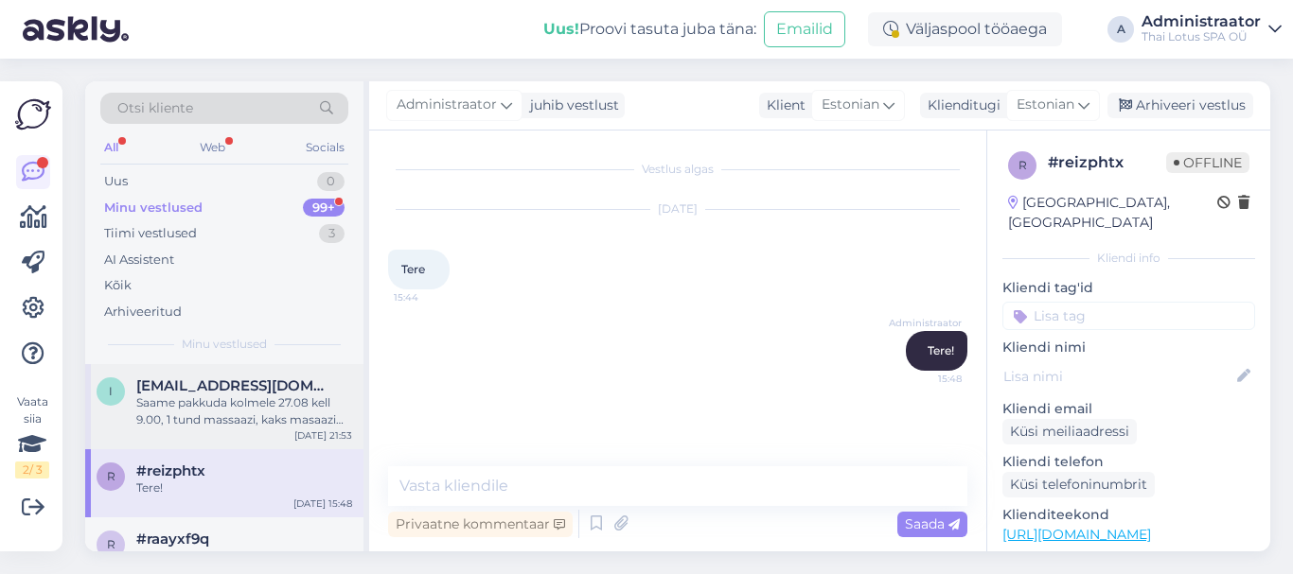
click at [218, 396] on div "Saame pakkuda kolmele 27.08 kell 9.00, 1 tund massaazi, kaks masaazi voodi peal…" at bounding box center [244, 412] width 216 height 34
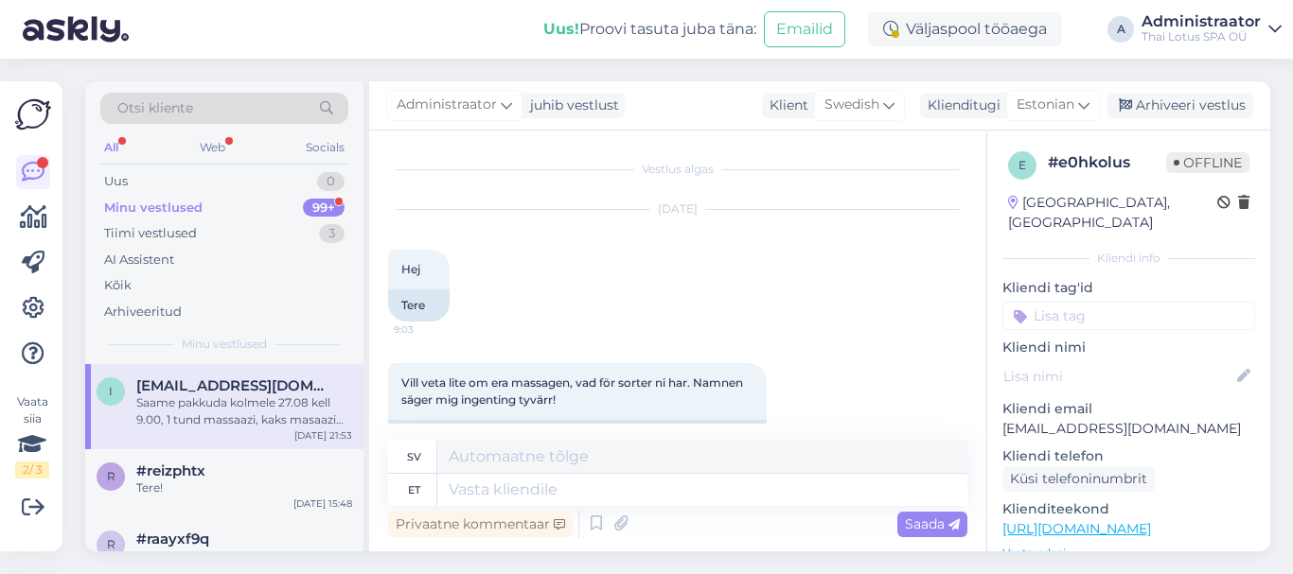
scroll to position [3986, 0]
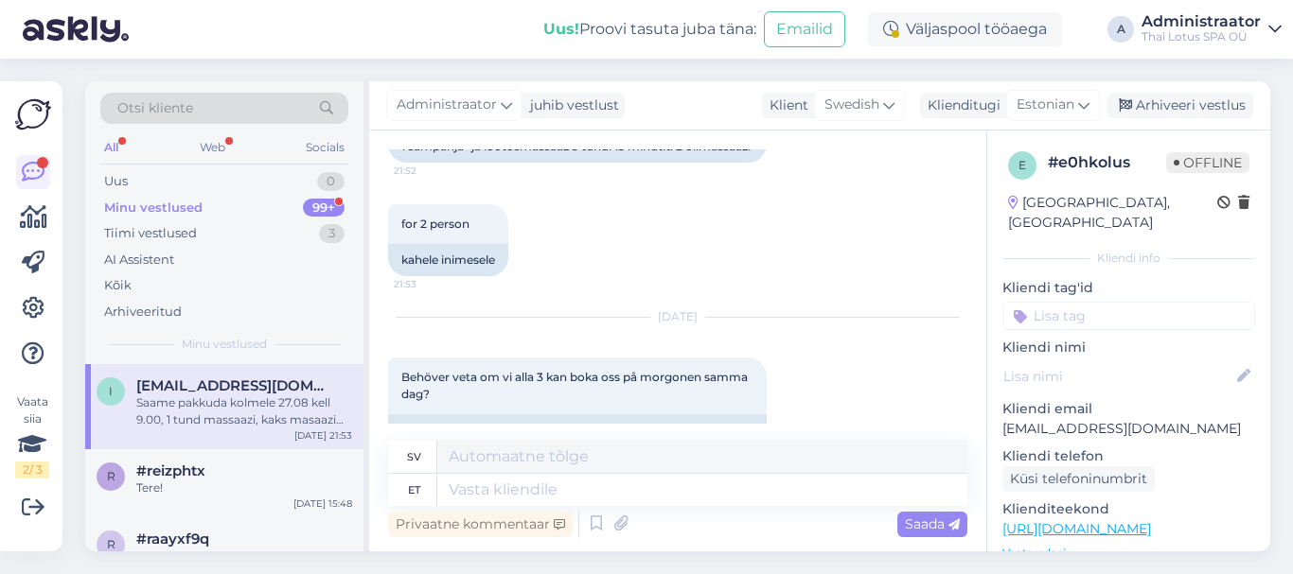
click at [179, 211] on div "Minu vestlused" at bounding box center [153, 208] width 98 height 19
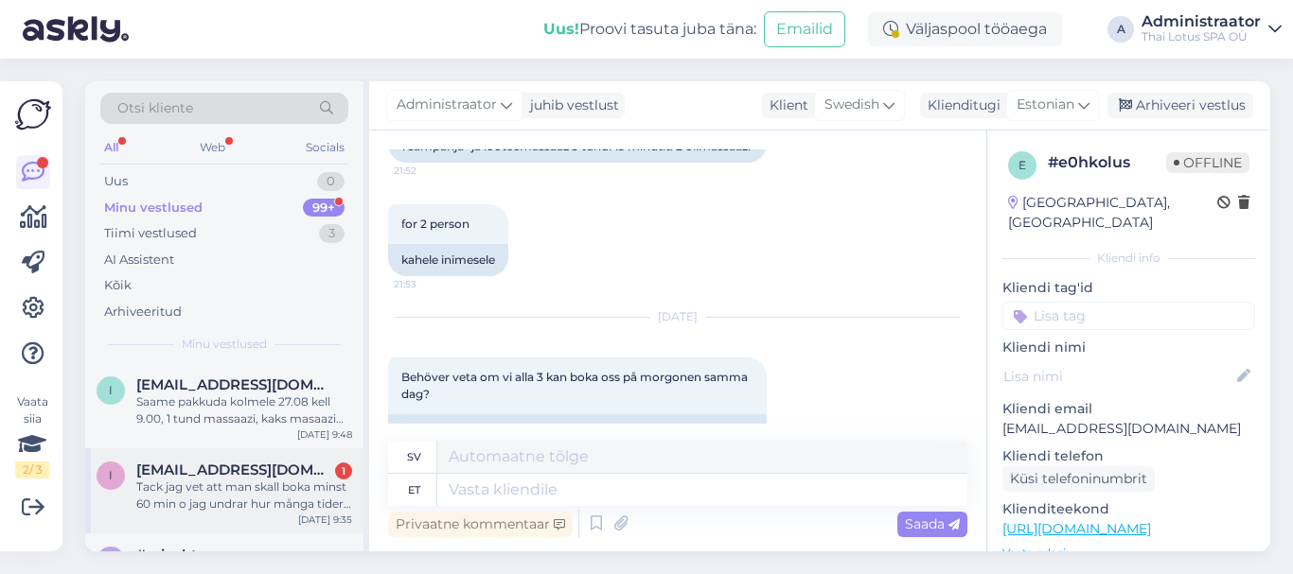
scroll to position [0, 0]
click at [270, 495] on div "Tack jag vet att man skall boka minst 60 min o jag undrar hur många tider som f…" at bounding box center [244, 497] width 216 height 34
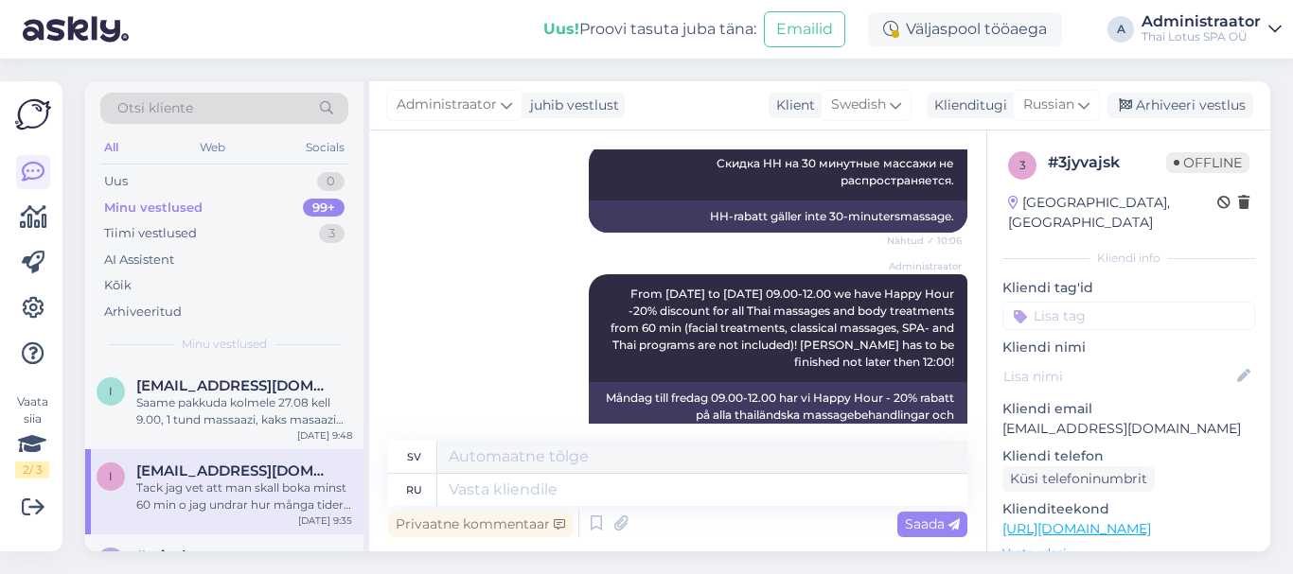
scroll to position [1590, 0]
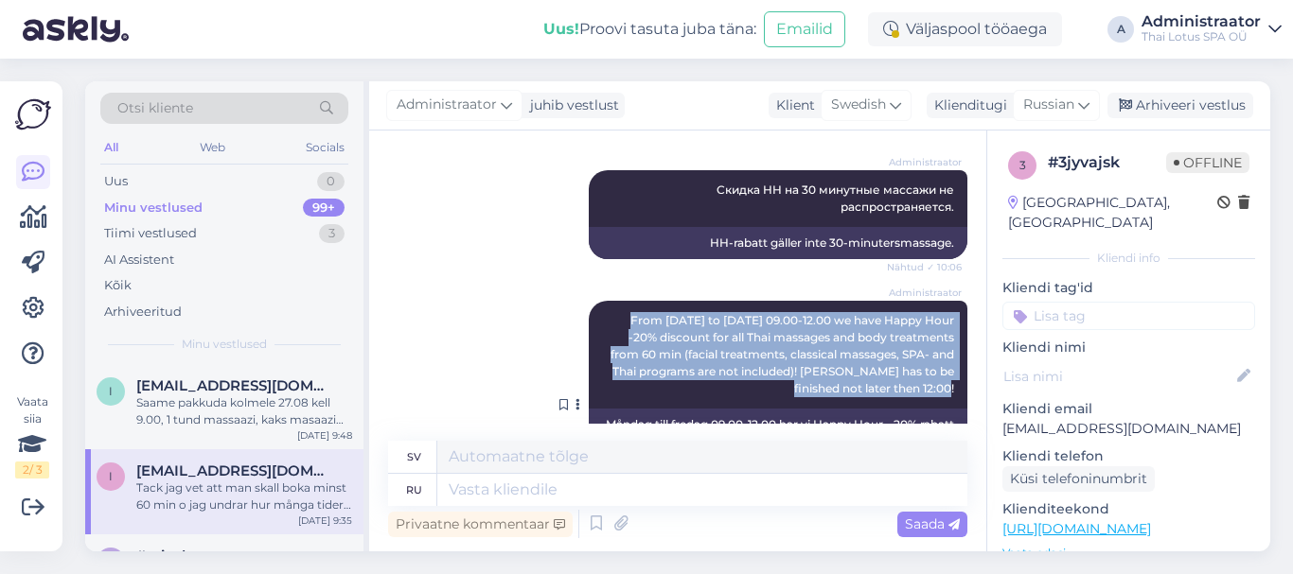
drag, startPoint x: 608, startPoint y: 280, endPoint x: 943, endPoint y: 362, distance: 344.0
click at [943, 362] on div "Administraator From [DATE] to [DATE] 09.00-12.00 we have Happy Hour -20% discou…" at bounding box center [778, 355] width 379 height 108
copy span "From [DATE] to [DATE] 09.00-12.00 we have Happy Hour -20% discount for all Thai…"
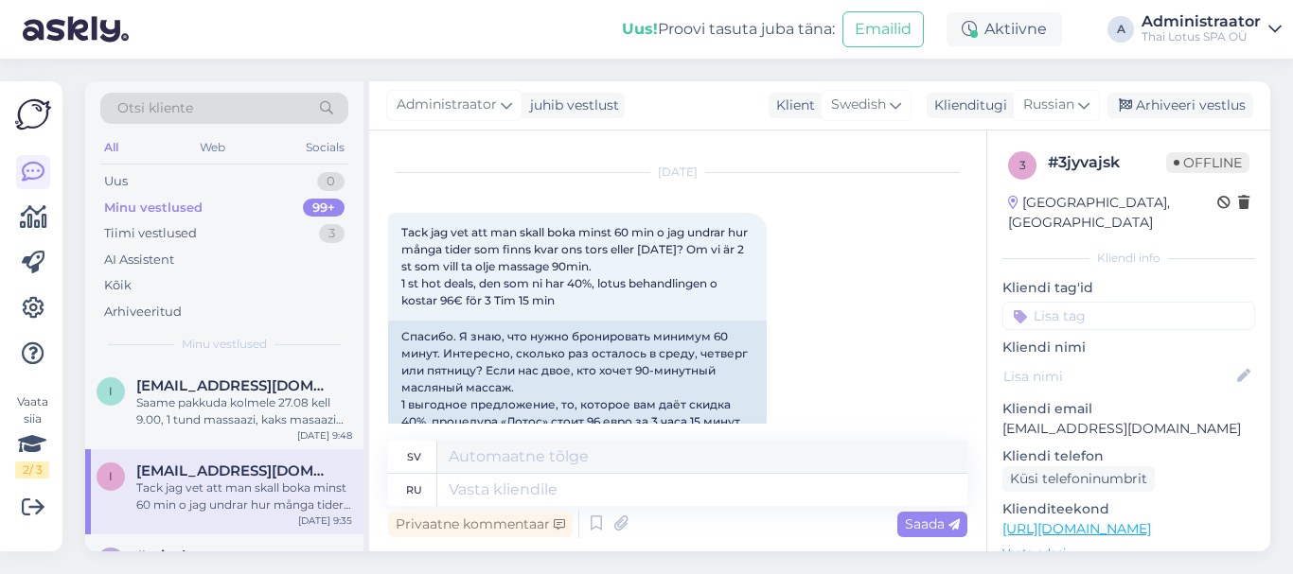
scroll to position [1968, 0]
click at [671, 500] on textarea at bounding box center [702, 490] width 530 height 32
click at [1067, 101] on span "Russian" at bounding box center [1048, 105] width 51 height 21
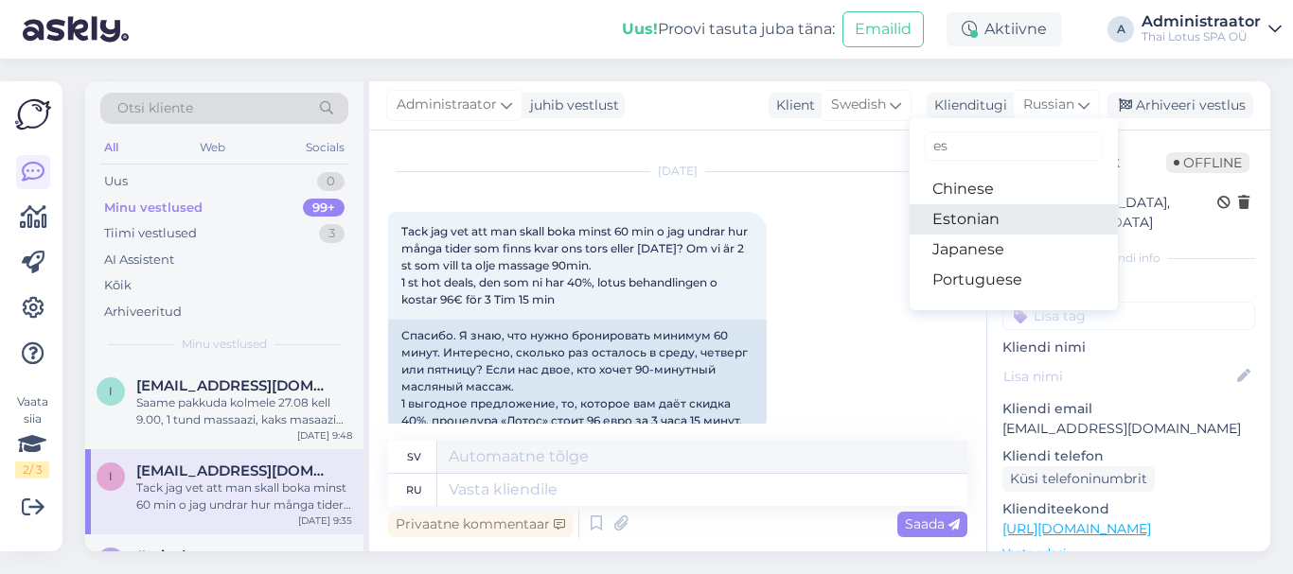
click at [977, 218] on link "Estonian" at bounding box center [1013, 219] width 208 height 30
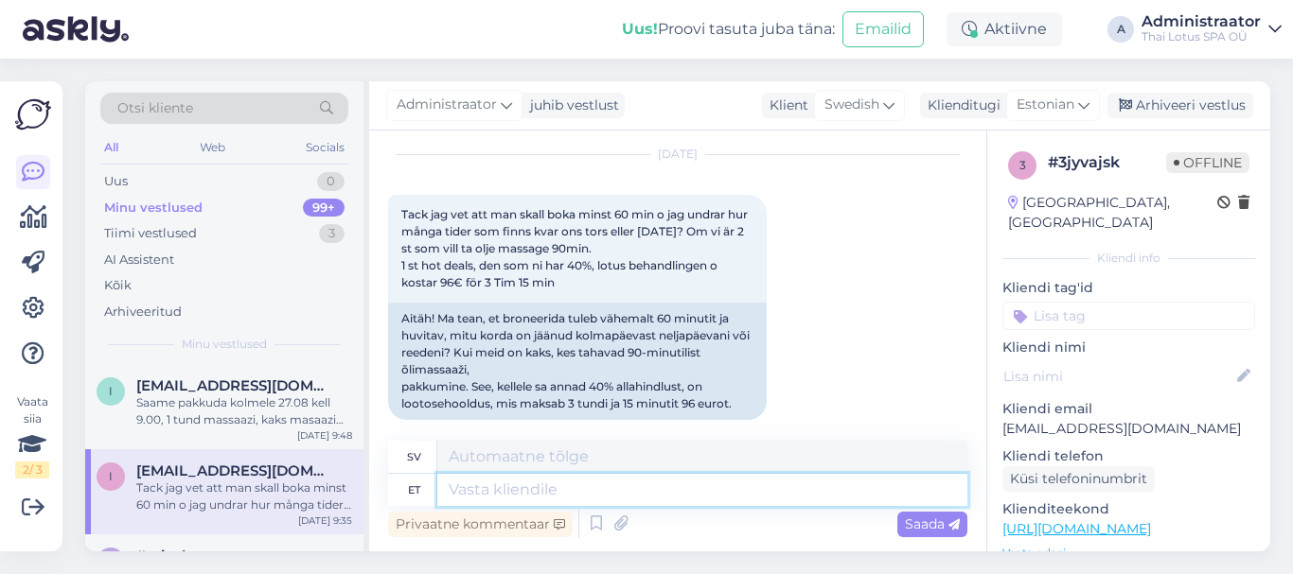
click at [514, 493] on textarea at bounding box center [702, 490] width 530 height 32
type textarea "Tere!"
type textarea "Hej!"
type textarea "Tere! 28."
type textarea "Hej! 28"
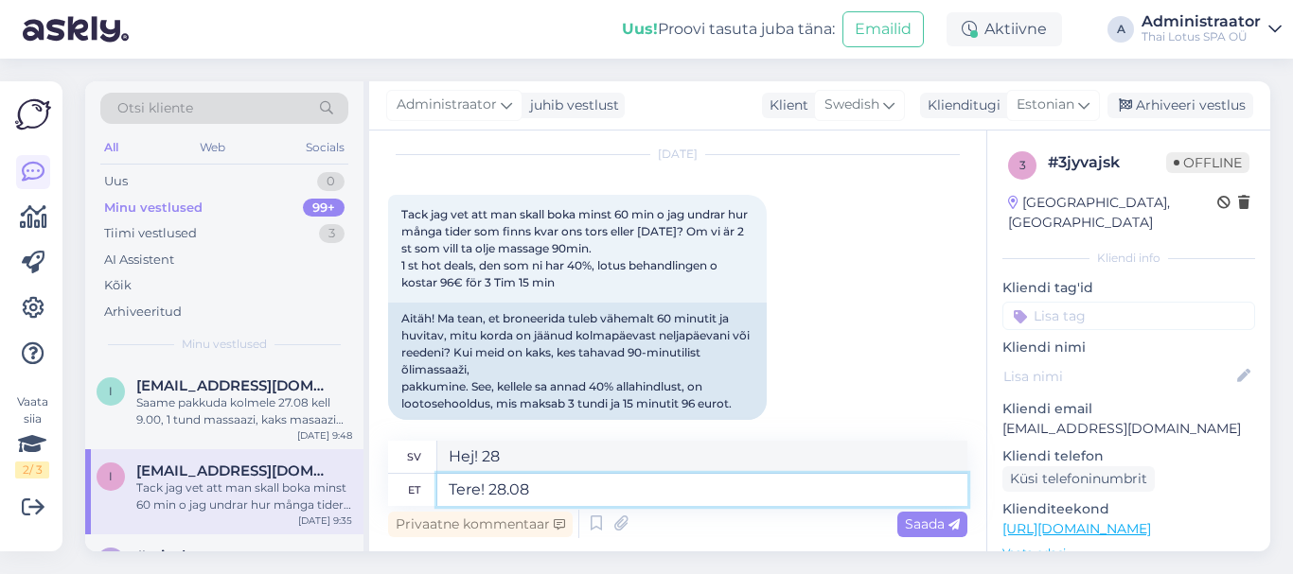
type textarea "Tere! 28.08"
type textarea "Hej! 28.08"
type textarea "Tere! 28.08 on"
type textarea "Hallå! Klockan är 28.08 ."
type textarea "Tere! 28.08 on pakkuda"
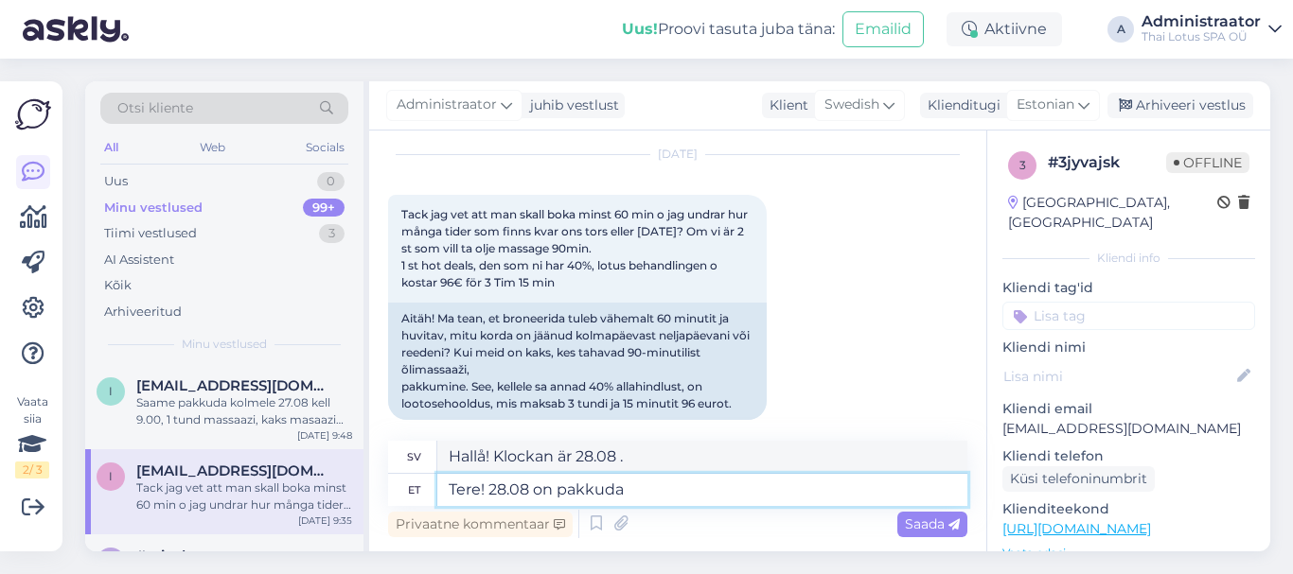
type textarea "Hej! 28.08 är tillgänglig"
type textarea "Tere! 28.08 on pakkuda kaks"
type textarea "Hej! Det finns två erbjudanden den 28.08"
type textarea "Tere! 28.08 on pakkuda kaks aega"
type textarea "Hej! Det finns två tider tillgängliga 28.08"
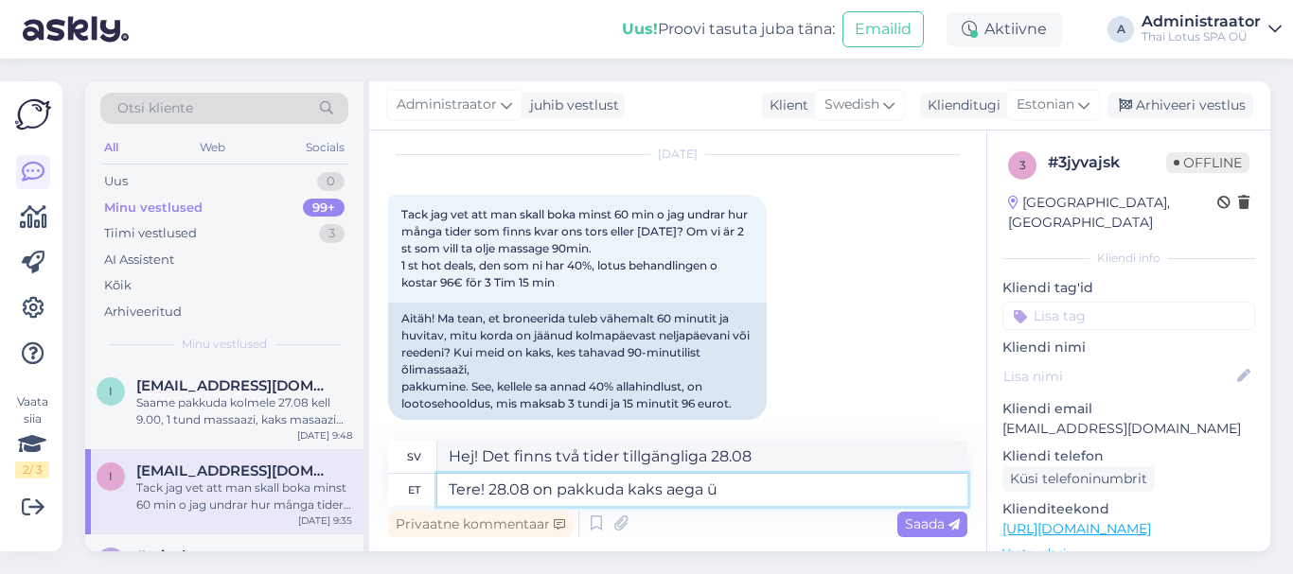
type textarea "Tere! 28.08 on pakkuda kaks aega"
type textarea "Hej! Det finns två tider tillgängliga 28.08"
type textarea "Tere! 28.08 on pakkuda kaks aega"
type textarea "Hej! Det finns två tider tillgängliga 28.08 ."
type textarea "Tere! 28.08 on pakkuda kaks aega õ"
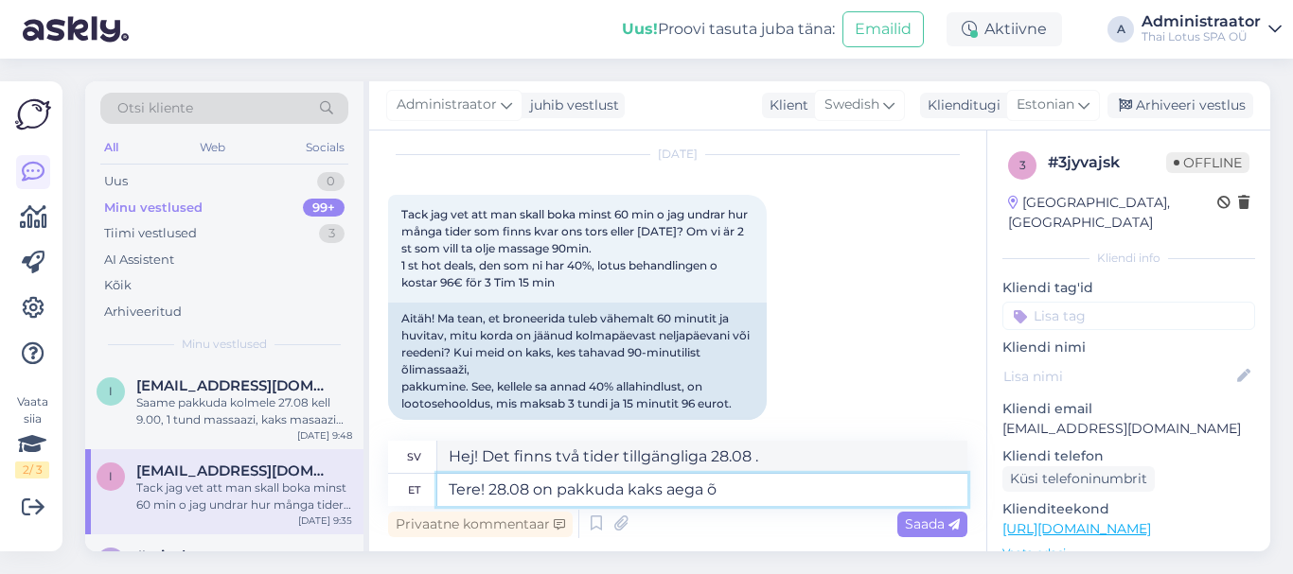
type textarea "Hej! Det finns två tider tillgängliga 28.08"
type textarea "Tere! 28.08 on pakkuda kaks aega õl"
type textarea "Hej! 28.08 finns det två tider tillgängliga den 28:e."
type textarea "Tere! 28.08 on pakkuda kaks aega õlim"
type textarea "Hej! 28.08 finns det ett dubbelt erbjudande på olja"
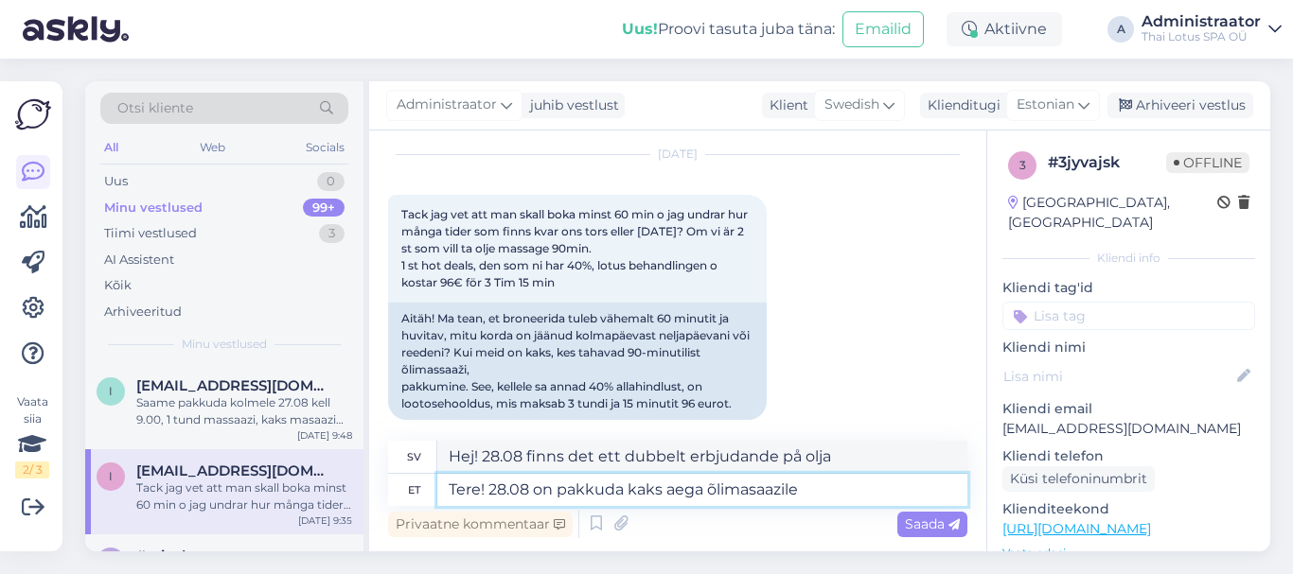
type textarea "Tere! 28.08 on pakkuda kaks aega õlimasaazile"
type textarea "Hej! 28.08 har vi två lediga tider för oljemassage."
type textarea "Tere! 28.08 on pakkuda kaks aega õlimasaazile mati"
type textarea "Hej! 28.08 har vi två lediga tider för oljemassage på mattan."
type textarea "Tere! 28.08 on pakkuda kaks aega õlimasaazile mati peal"
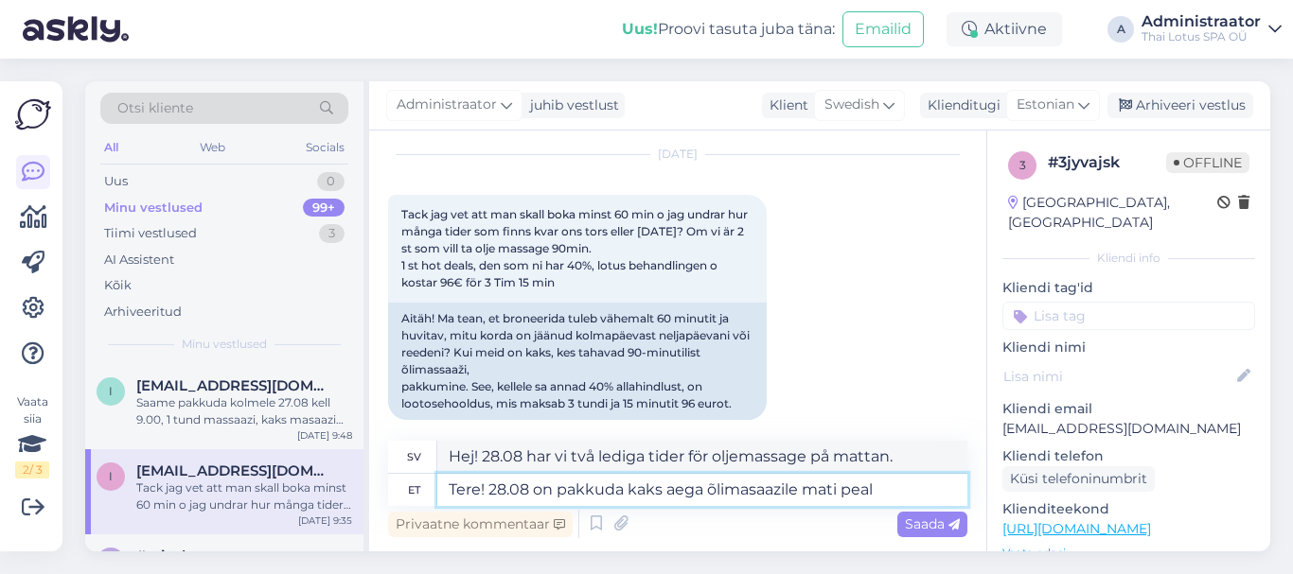
type textarea "Hej! 28.08 erbjuder vi två tillfällen för oljemassage på matta."
type textarea "Tere! 28.08 on pakkuda kaks aega õlimasaazile mati peal 90 m"
type textarea "Hej! 28.08 erbjuder vi två sessioner oljemassage på matta för 90"
type textarea "Tere! 28.08 on pakkuda kaks aega õlimasaazile mati peal 90 min."
type textarea "Hej! 28.08 erbjuder vi två 90-minuters oljemassagesessioner på matta."
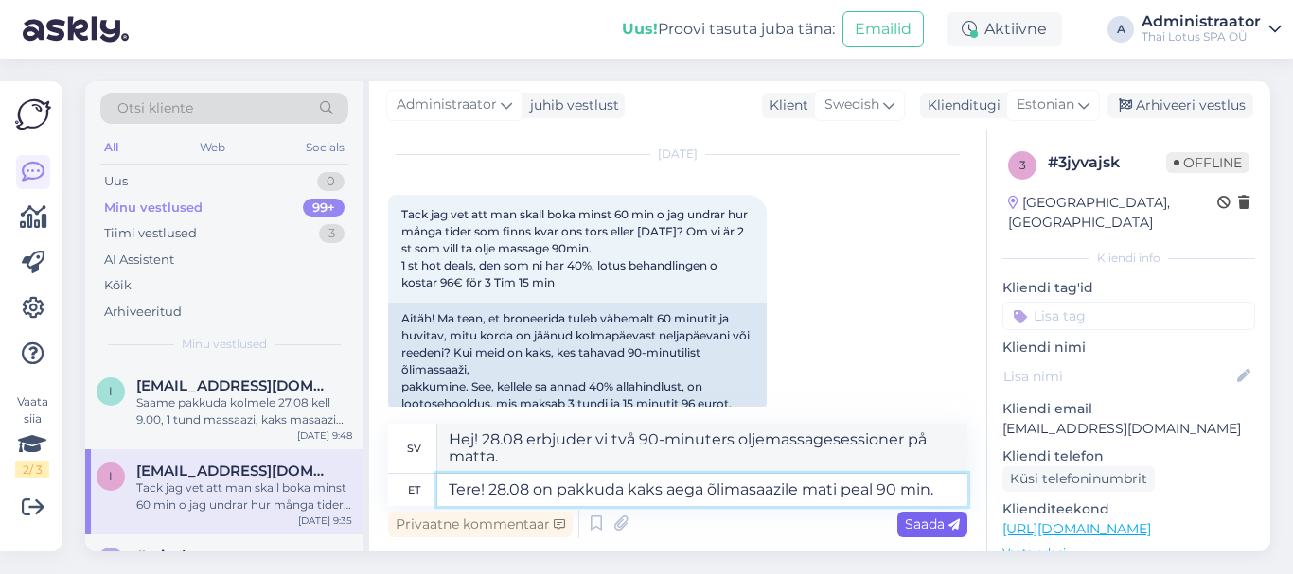
type textarea "Tere! 28.08 on pakkuda kaks aega õlimasaazile mati peal 90 min."
click at [934, 517] on span "Saada" at bounding box center [932, 524] width 55 height 17
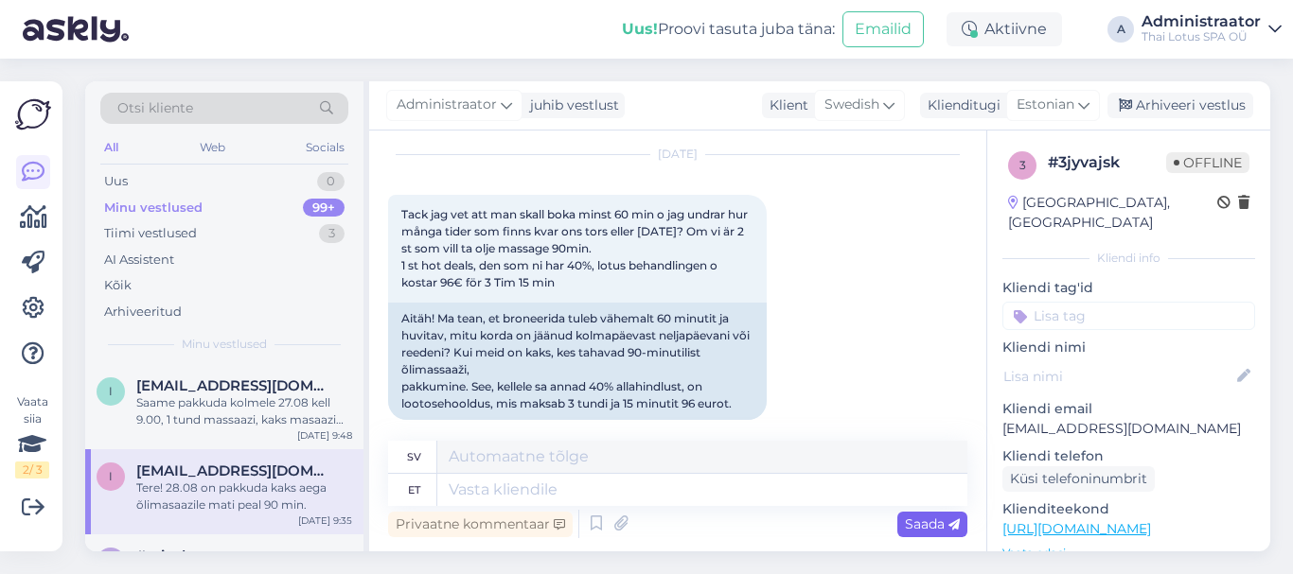
scroll to position [2116, 0]
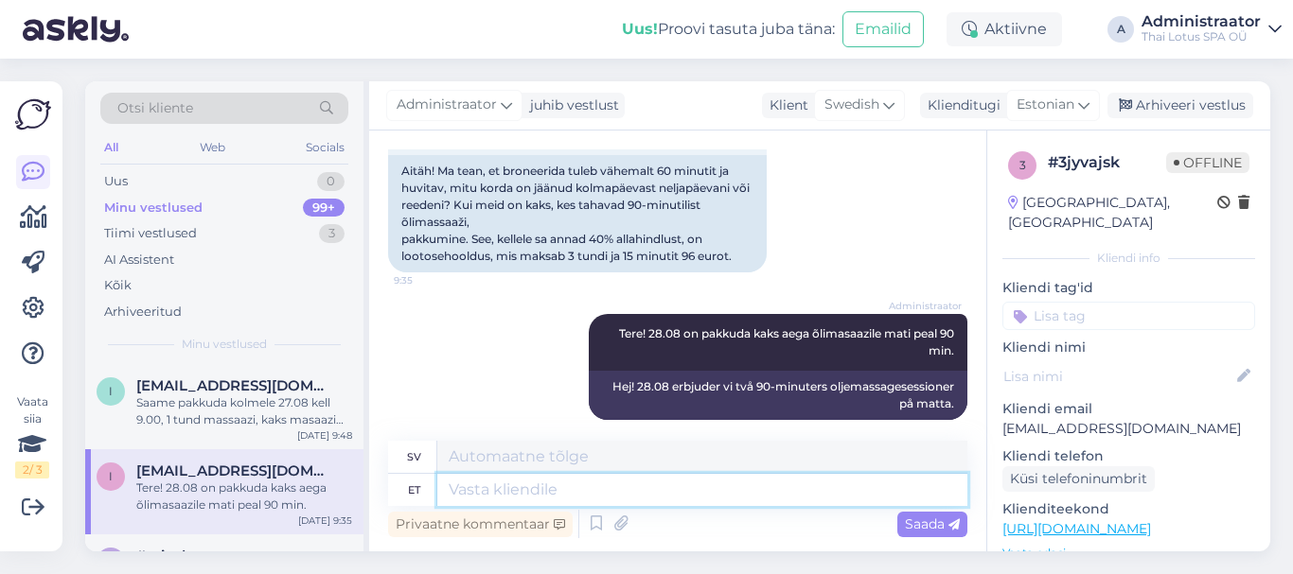
click at [647, 492] on textarea at bounding box center [702, 490] width 530 height 32
type textarea "kell"
type textarea "klocka"
type textarea "kell 11"
type textarea "klockan 11"
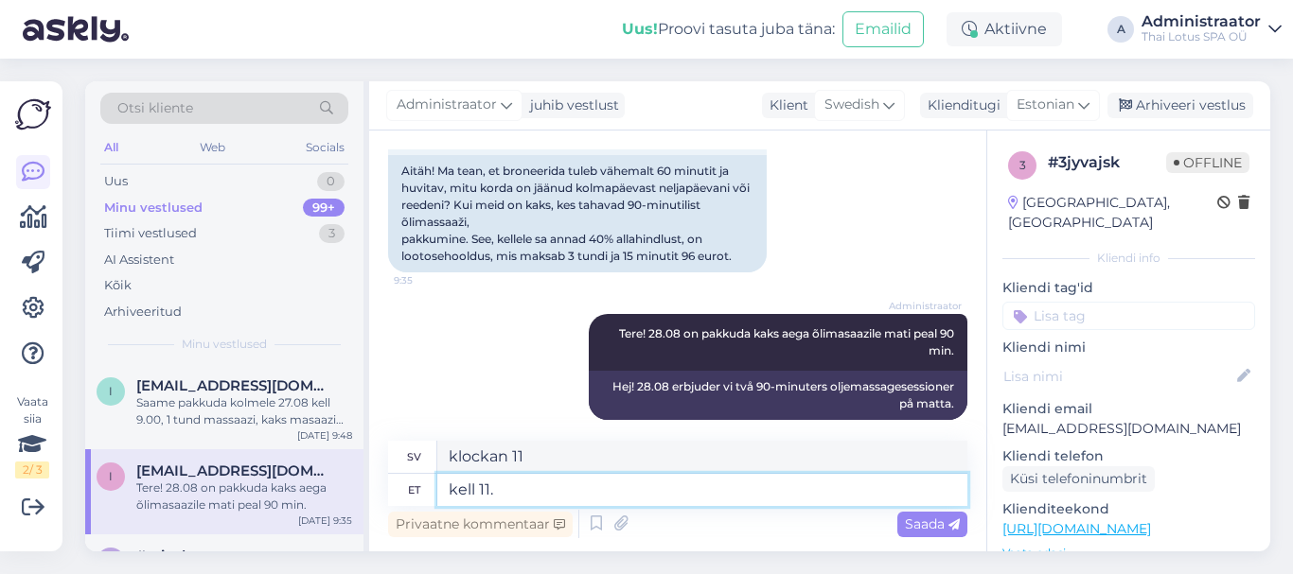
type textarea "kell 11.3"
type textarea "klockan 11."
type textarea "kell 11.30"
type textarea "kl. 11.30"
type textarea "kell 1"
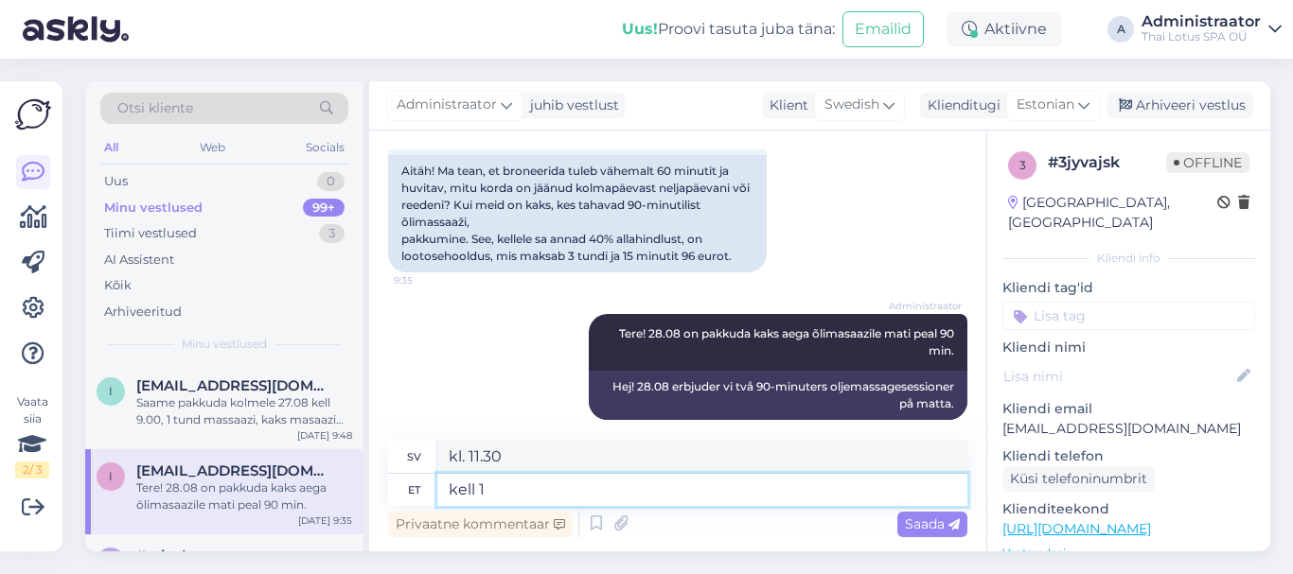
type textarea "klockan 13"
type textarea "kell"
type textarea "klocka"
type textarea "kell 9.00"
type textarea "kl. 9.00"
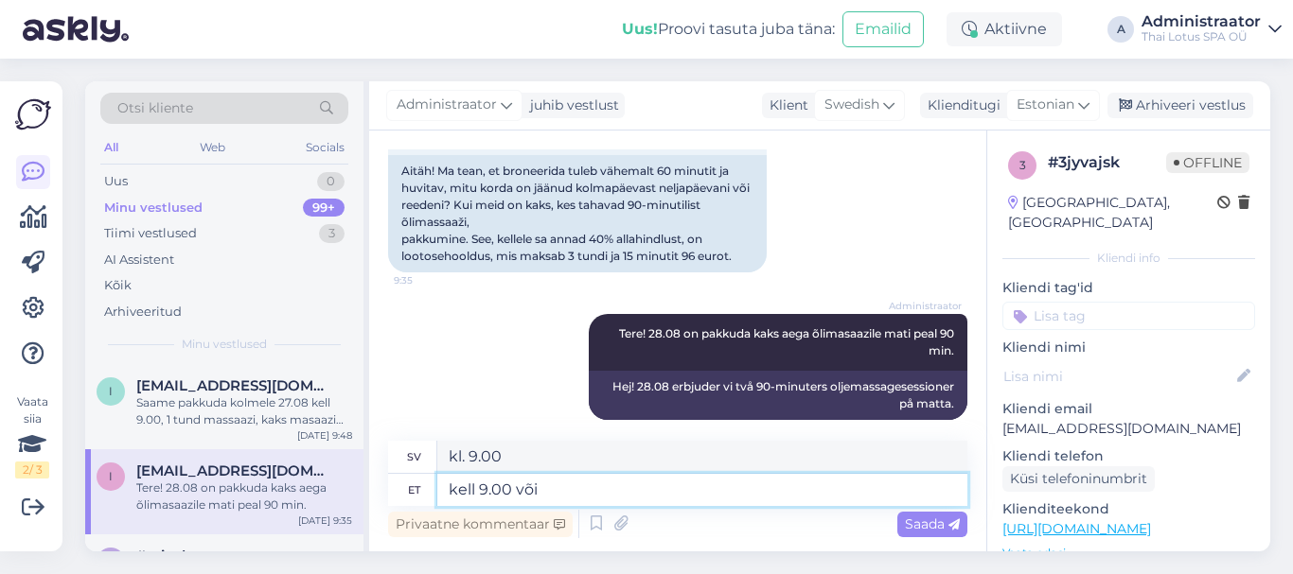
type textarea "kell 9.00 või"
type textarea "kl. 9.00 eller"
type textarea "kell 9.00 või 11."
type textarea "kl. 9.00 eller 11:00"
type textarea "kell 9.00 või 11.30"
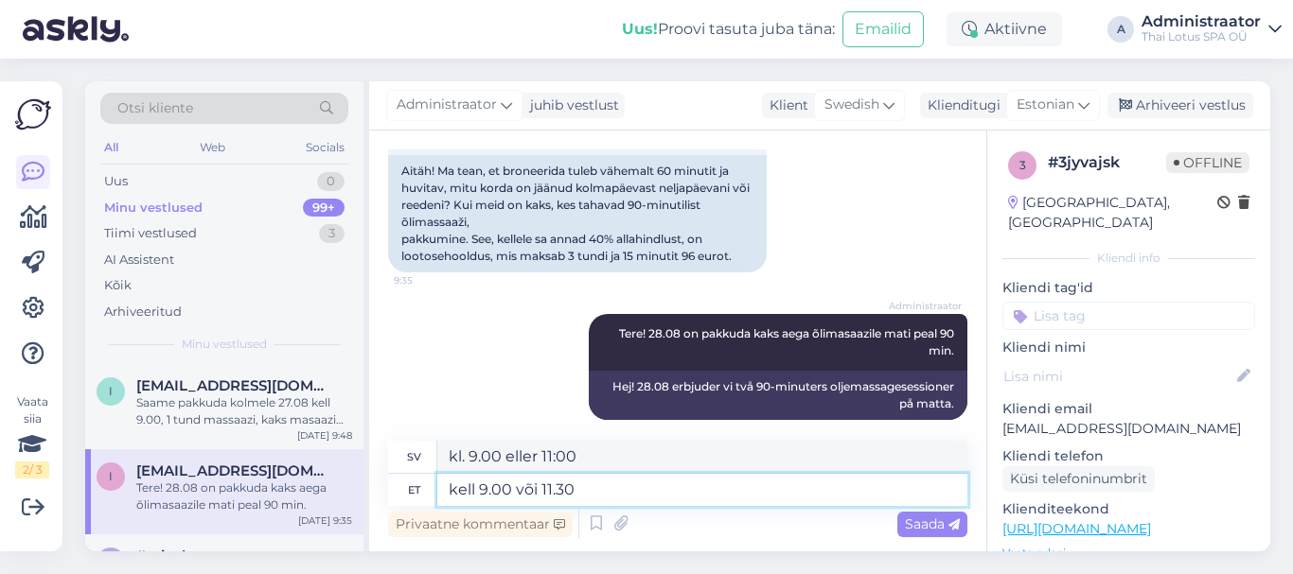
type textarea "kl. 9.00 eller 11.30"
type textarea "kell 9.00 või 11.30"
click at [926, 527] on span "Saada" at bounding box center [932, 524] width 55 height 17
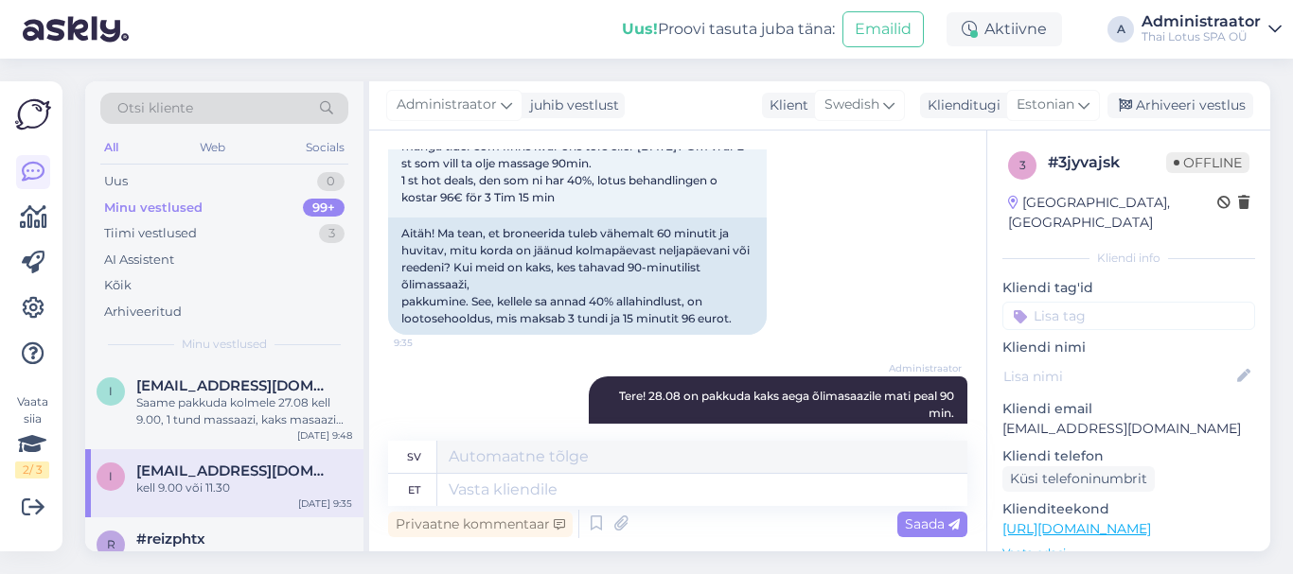
scroll to position [2040, 0]
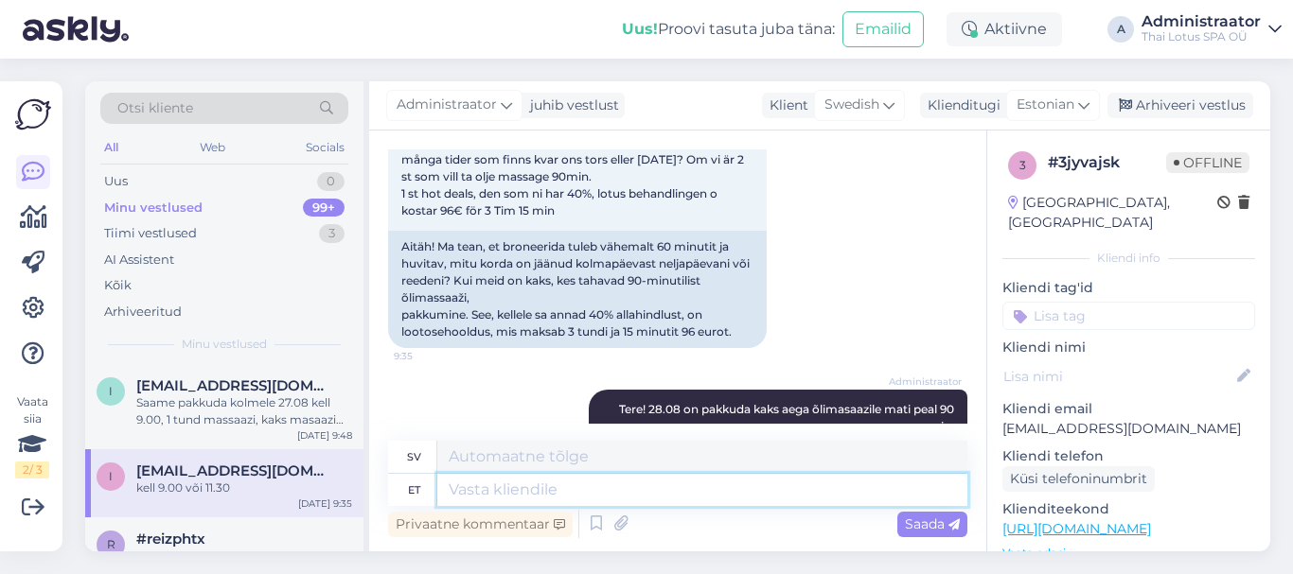
click at [550, 481] on textarea at bounding box center [702, 490] width 530 height 32
type textarea "P"
type textarea "Pappa"
